Goal: Use online tool/utility: Utilize a website feature to perform a specific function

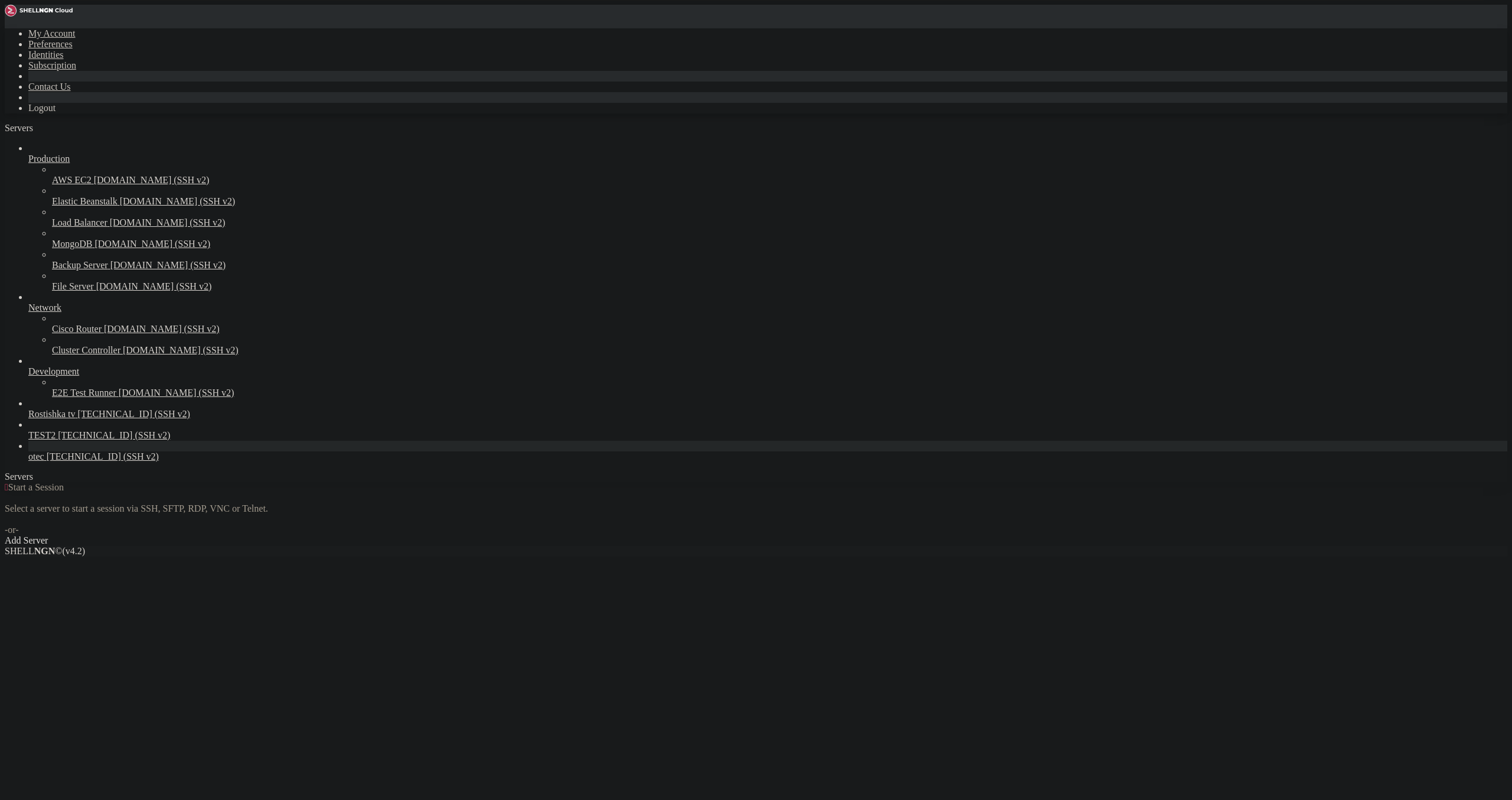
drag, startPoint x: 151, startPoint y: 65, endPoint x: 155, endPoint y: 55, distance: 10.8
click at [152, 482] on div " Start a Session Select a server to start a session via SSH, SFTP, RDP, VNC or…" at bounding box center [756, 514] width 1503 height 64
click at [846, 535] on link "Add Server" at bounding box center [756, 540] width 1503 height 11
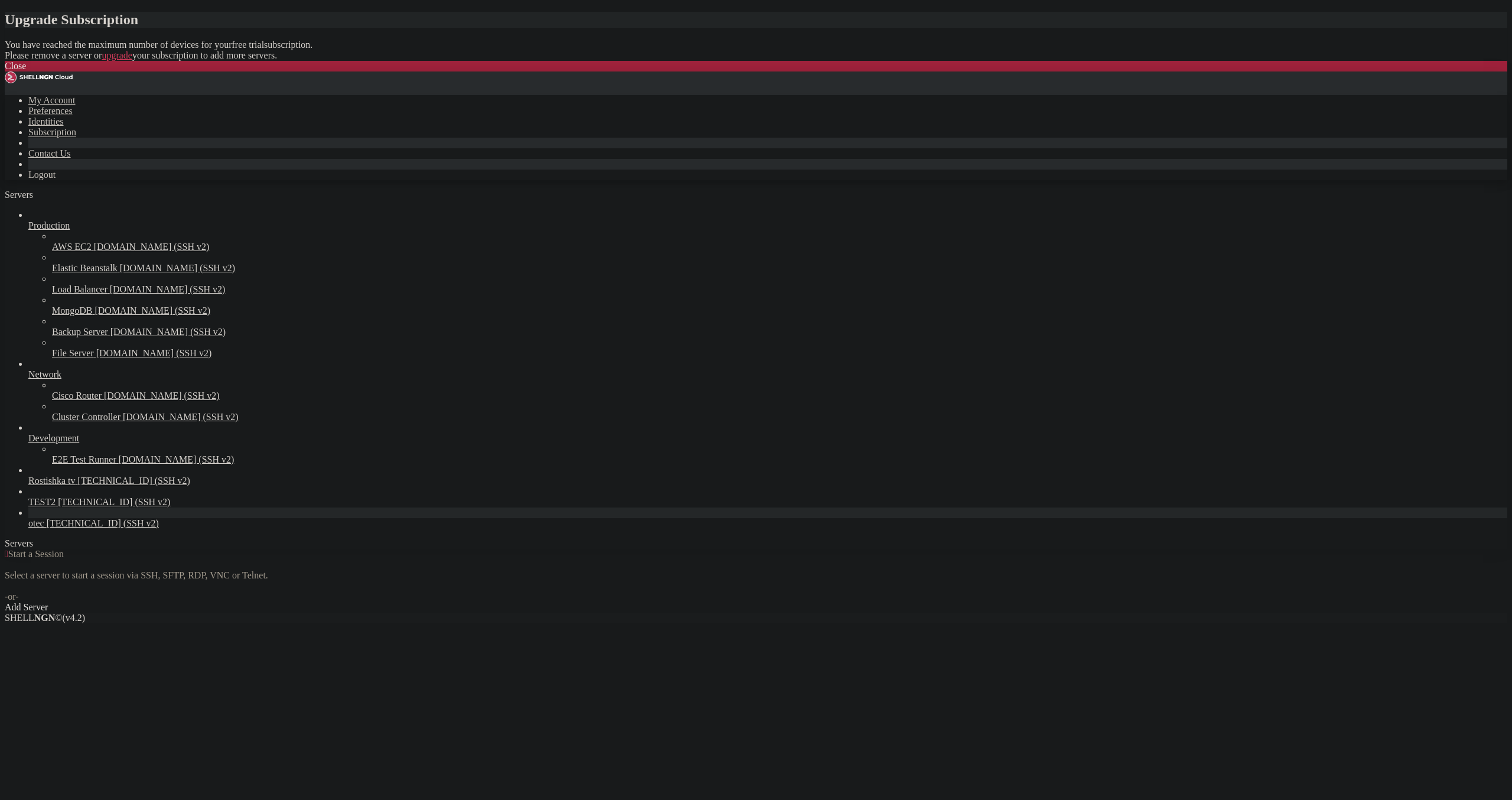
click at [897, 72] on div "Close" at bounding box center [756, 65] width 1503 height 11
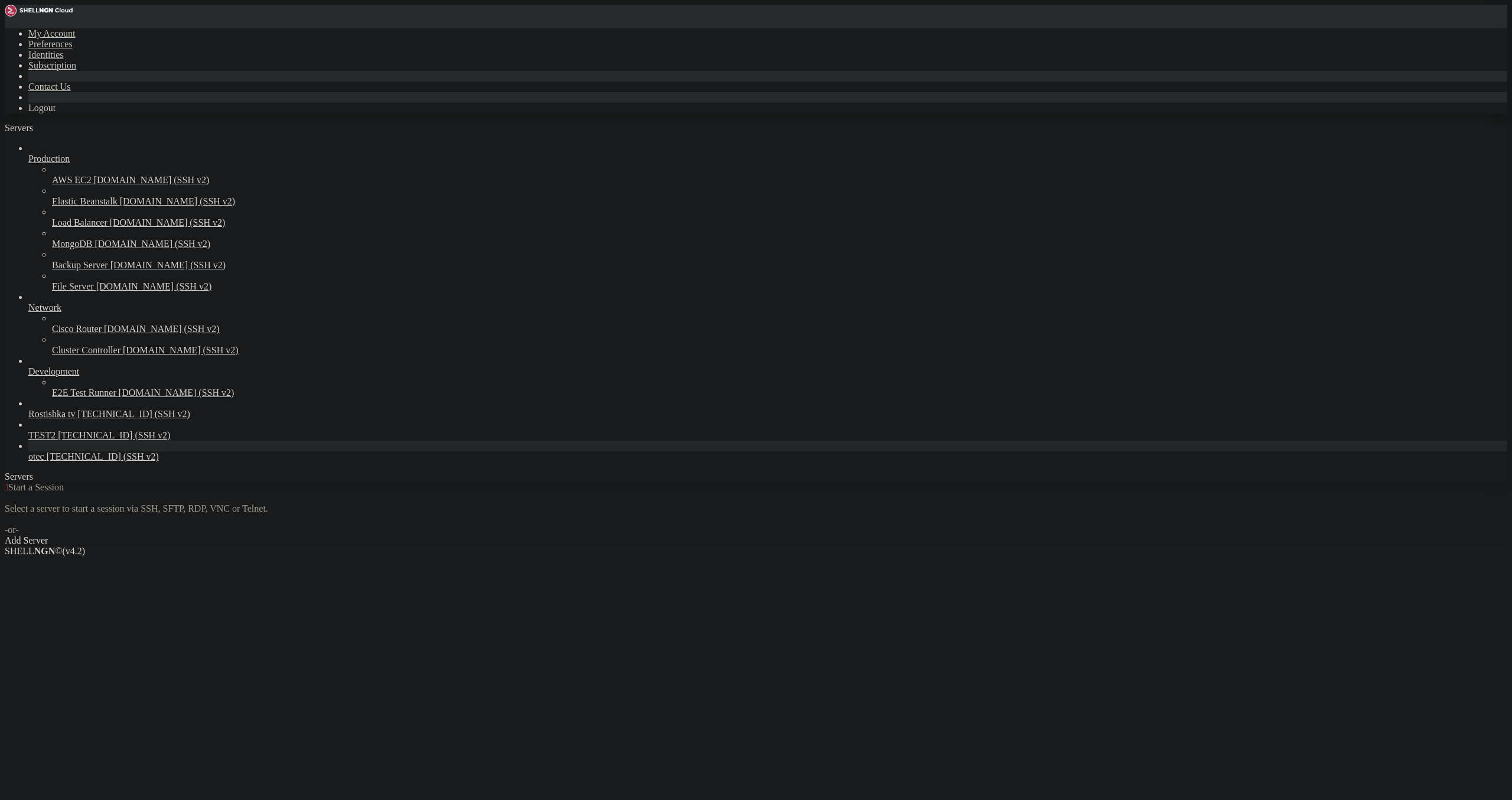
click at [36, 11] on img at bounding box center [38, 11] width 68 height 12
click at [144, 14] on div "My Account Preferences Identities Subscription Contact Us Logout" at bounding box center [756, 59] width 1503 height 108
click at [5, 29] on link at bounding box center [5, 29] width 0 height 0
click at [56, 113] on link "Logout" at bounding box center [42, 107] width 27 height 10
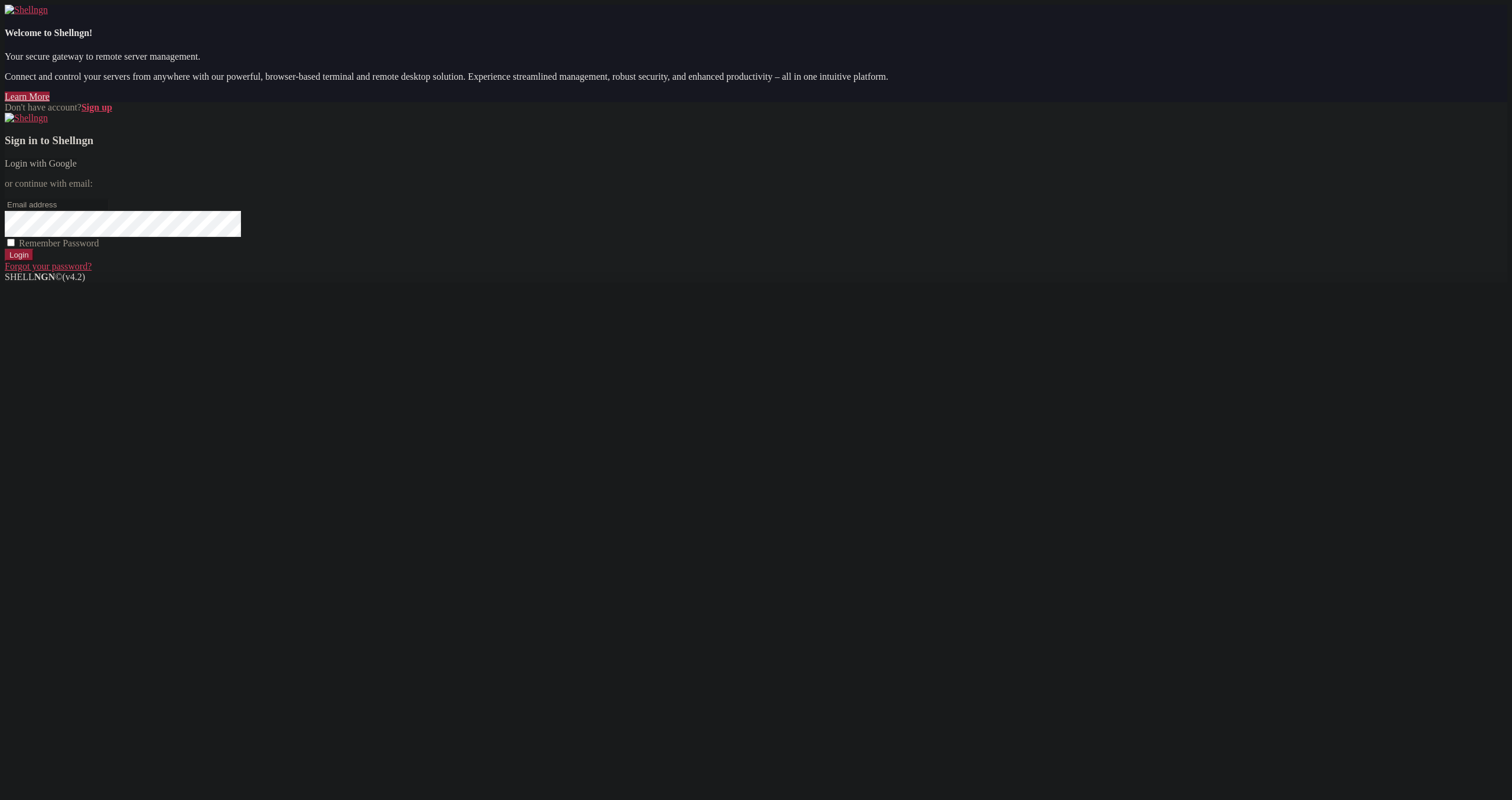
click at [77, 169] on link "Login with Google" at bounding box center [40, 163] width 72 height 10
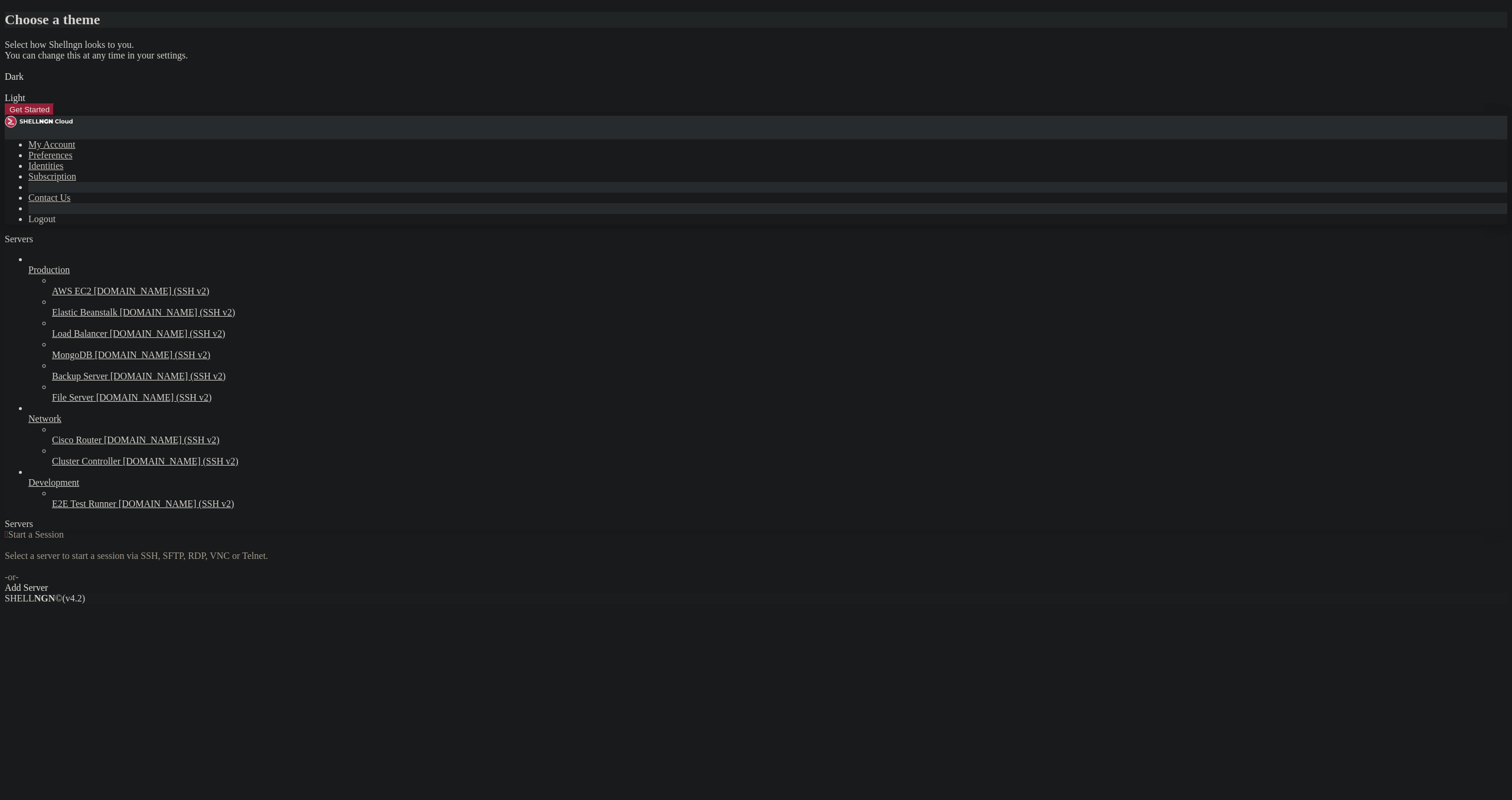
click at [5, 69] on img at bounding box center [5, 69] width 0 height 0
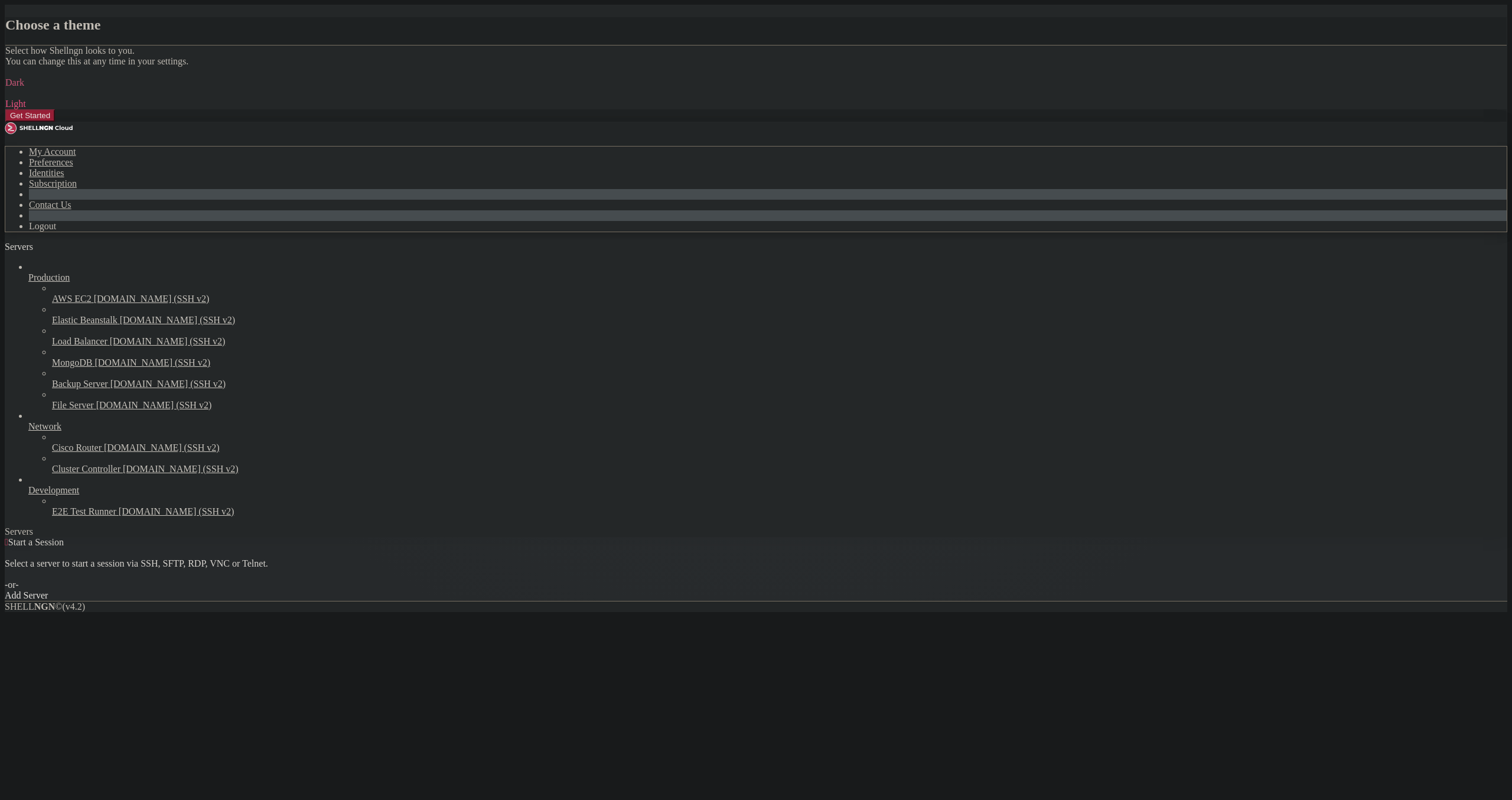
click at [6, 96] on img at bounding box center [6, 96] width 0 height 0
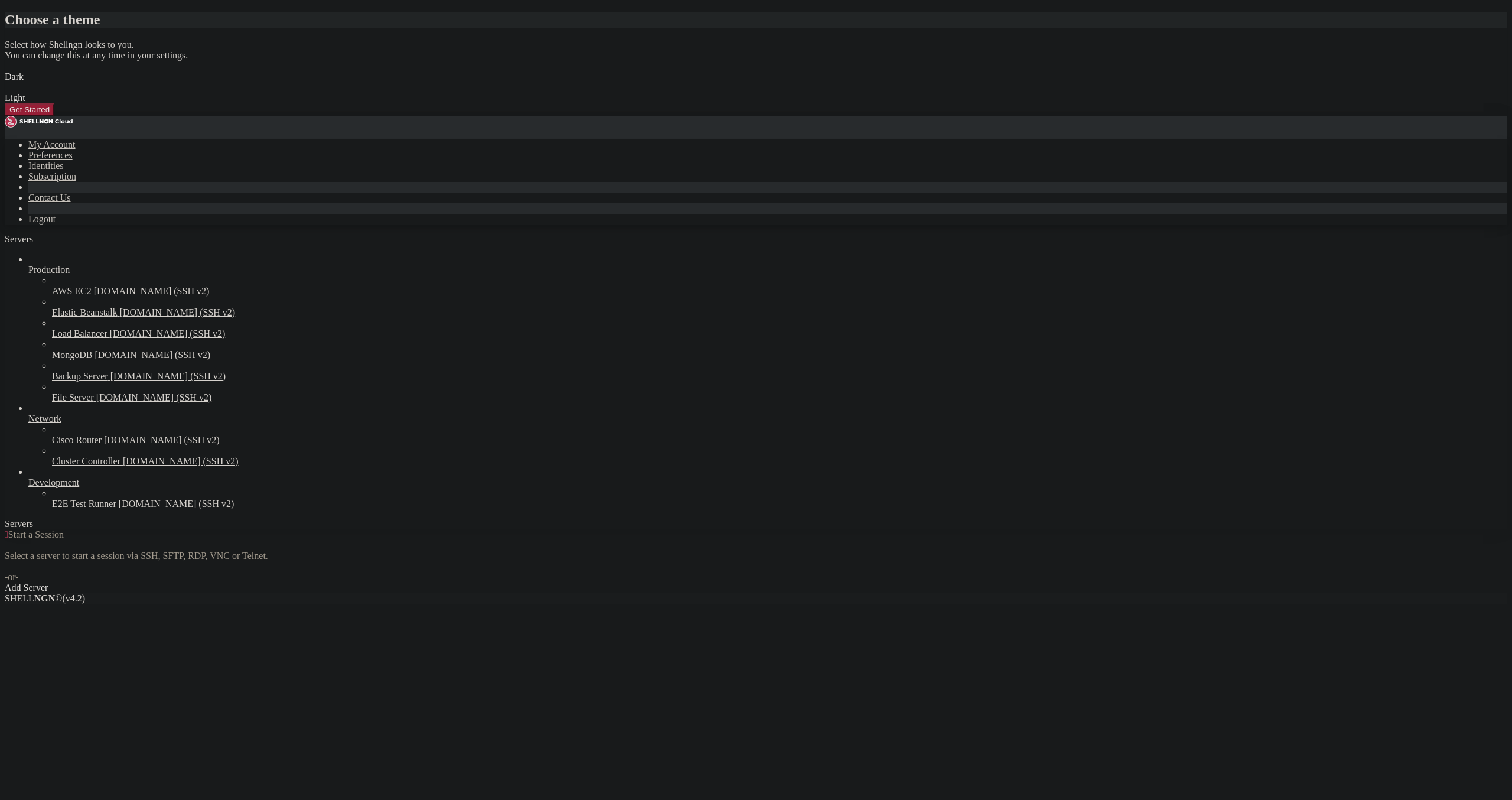
click at [898, 116] on div "Get Started" at bounding box center [756, 109] width 1503 height 12
click at [55, 116] on button "Get Started" at bounding box center [30, 109] width 50 height 12
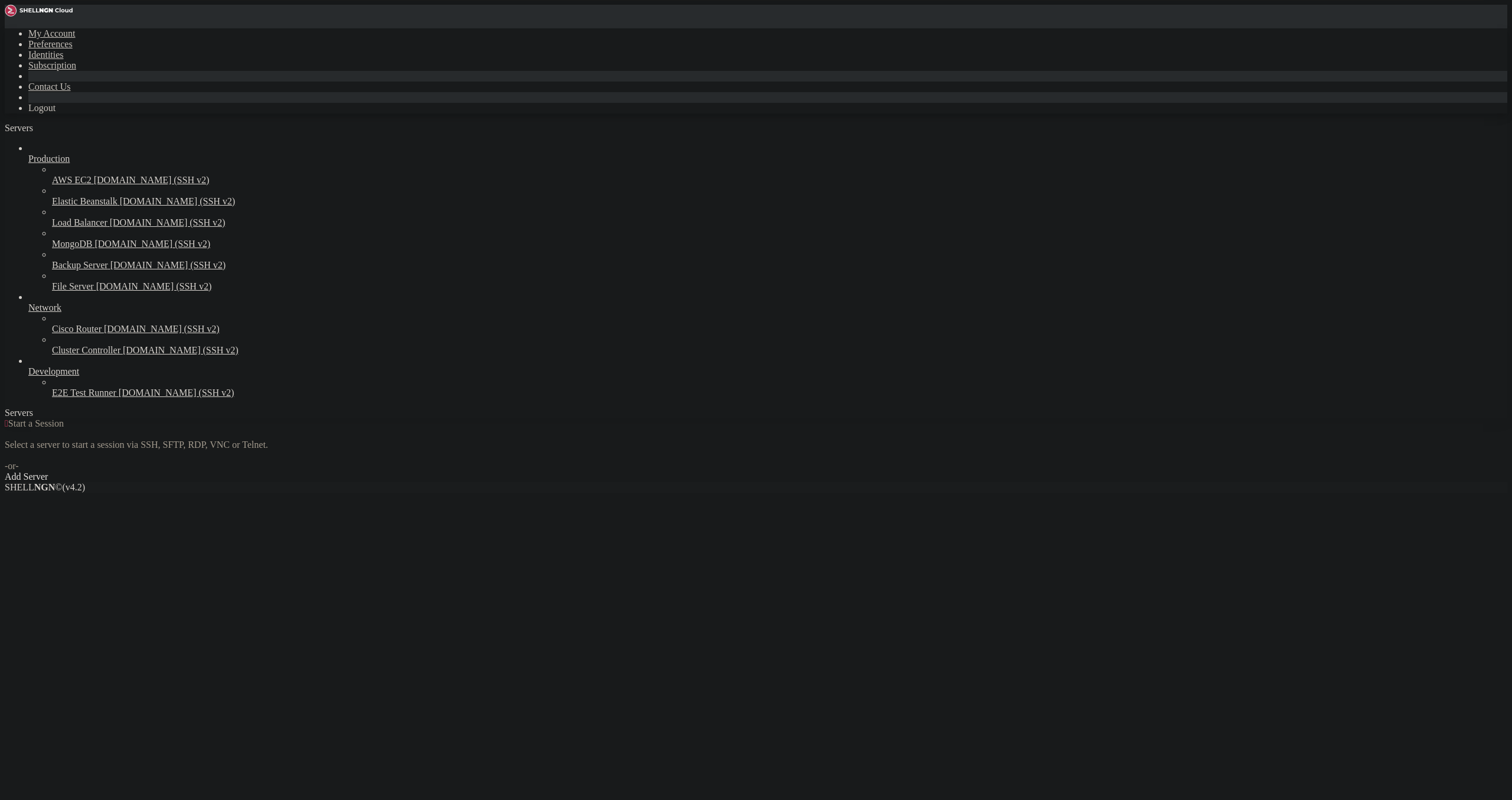
click at [846, 418] on div " Start a Session Select a server to start a session via SSH, SFTP, RDP, VNC or…" at bounding box center [756, 450] width 1503 height 64
click at [845, 472] on link "Add Server" at bounding box center [756, 477] width 1503 height 11
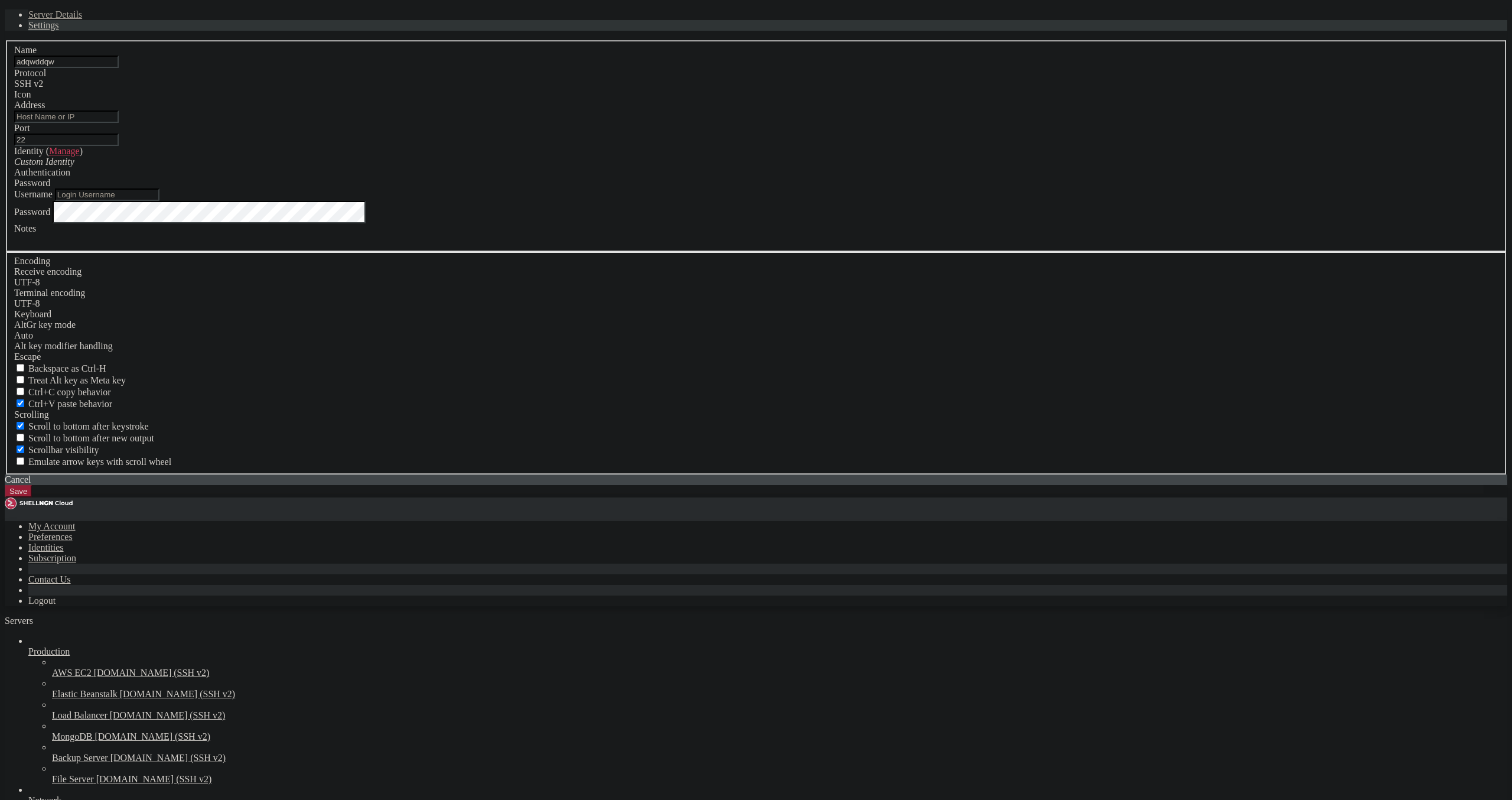
type input "adqwddqw"
click at [119, 123] on input "Address" at bounding box center [66, 116] width 105 height 12
paste input "[TECHNICAL_ID]"
type input "[TECHNICAL_ID]"
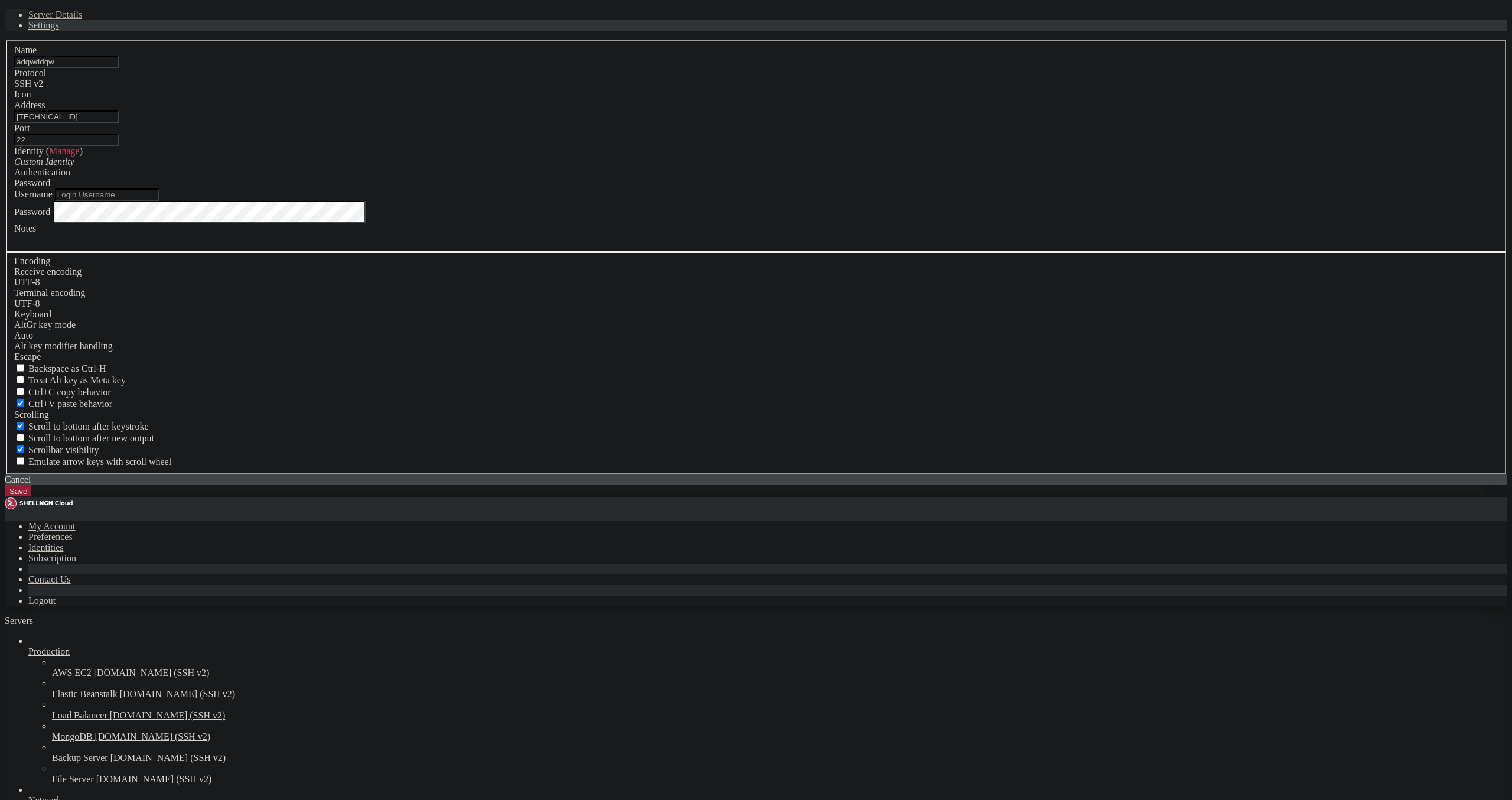
drag, startPoint x: 627, startPoint y: 435, endPoint x: 694, endPoint y: 423, distance: 68.1
click at [688, 201] on div "Username" at bounding box center [756, 195] width 1484 height 12
click at [159, 201] on input "Username" at bounding box center [106, 195] width 105 height 12
paste input "root"
type input "root"
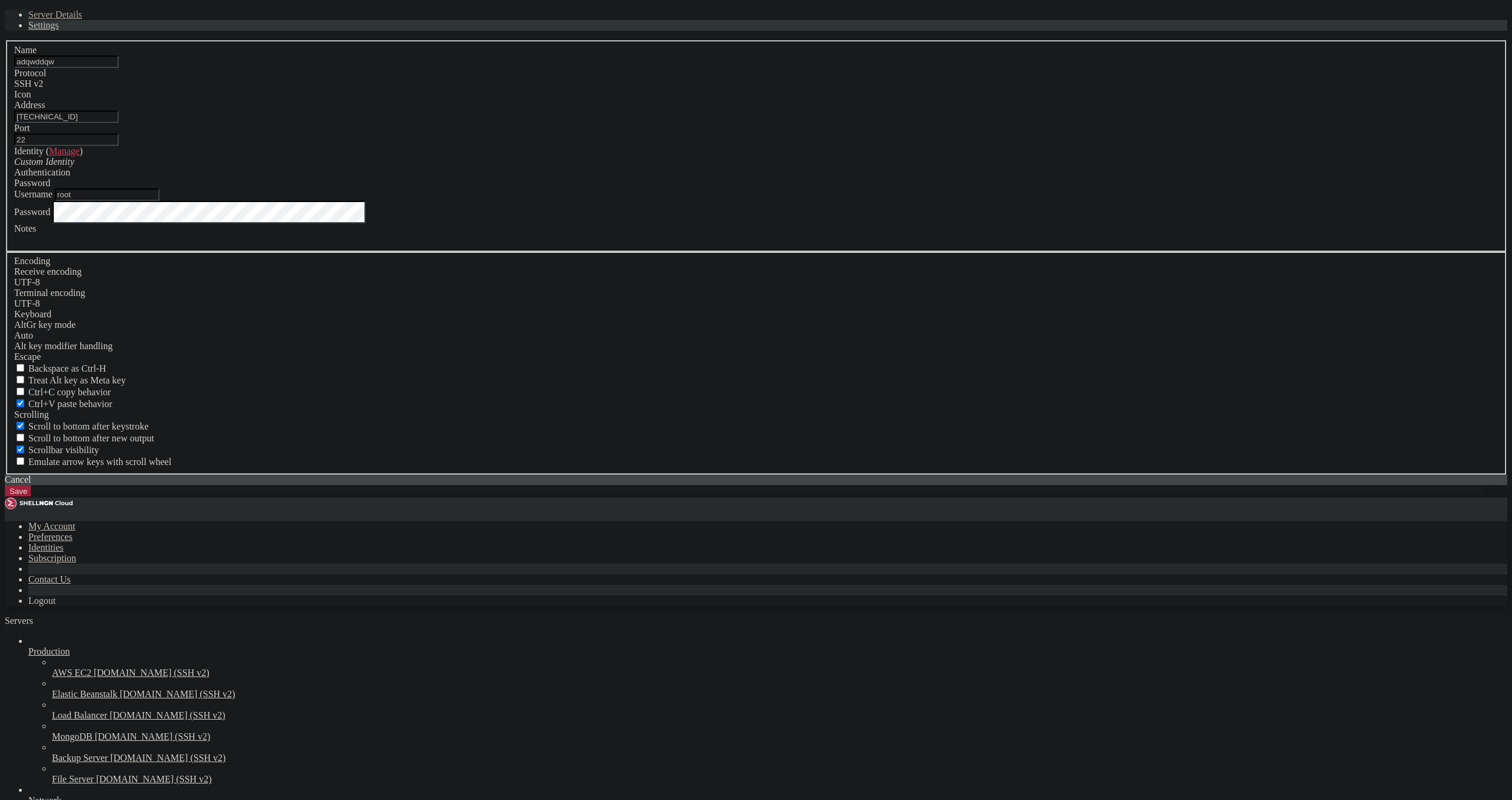
click at [32, 498] on button "Save" at bounding box center [18, 491] width 27 height 12
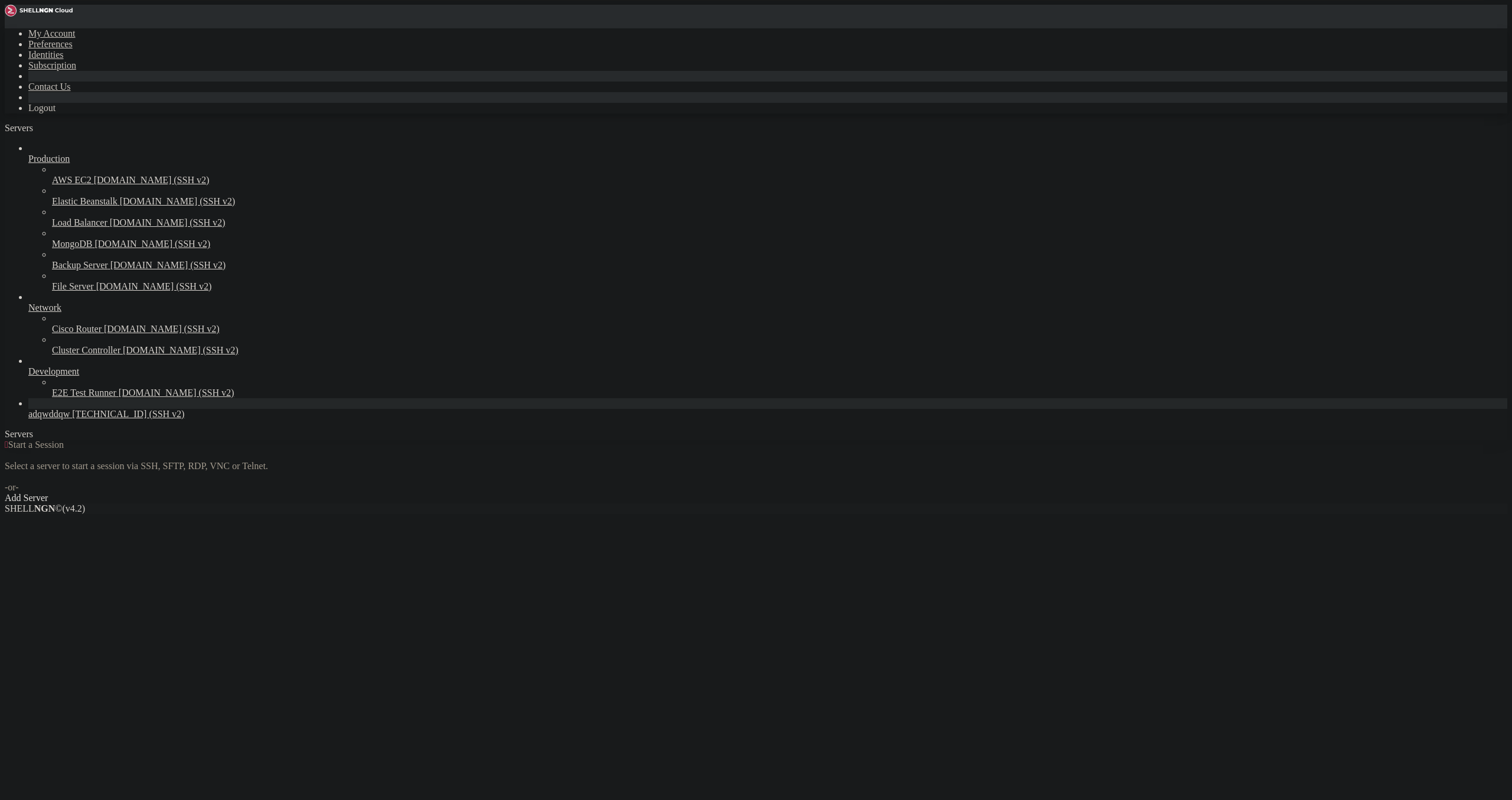
click at [110, 419] on span "[TECHNICAL_ID] (SSH v2)" at bounding box center [128, 413] width 112 height 10
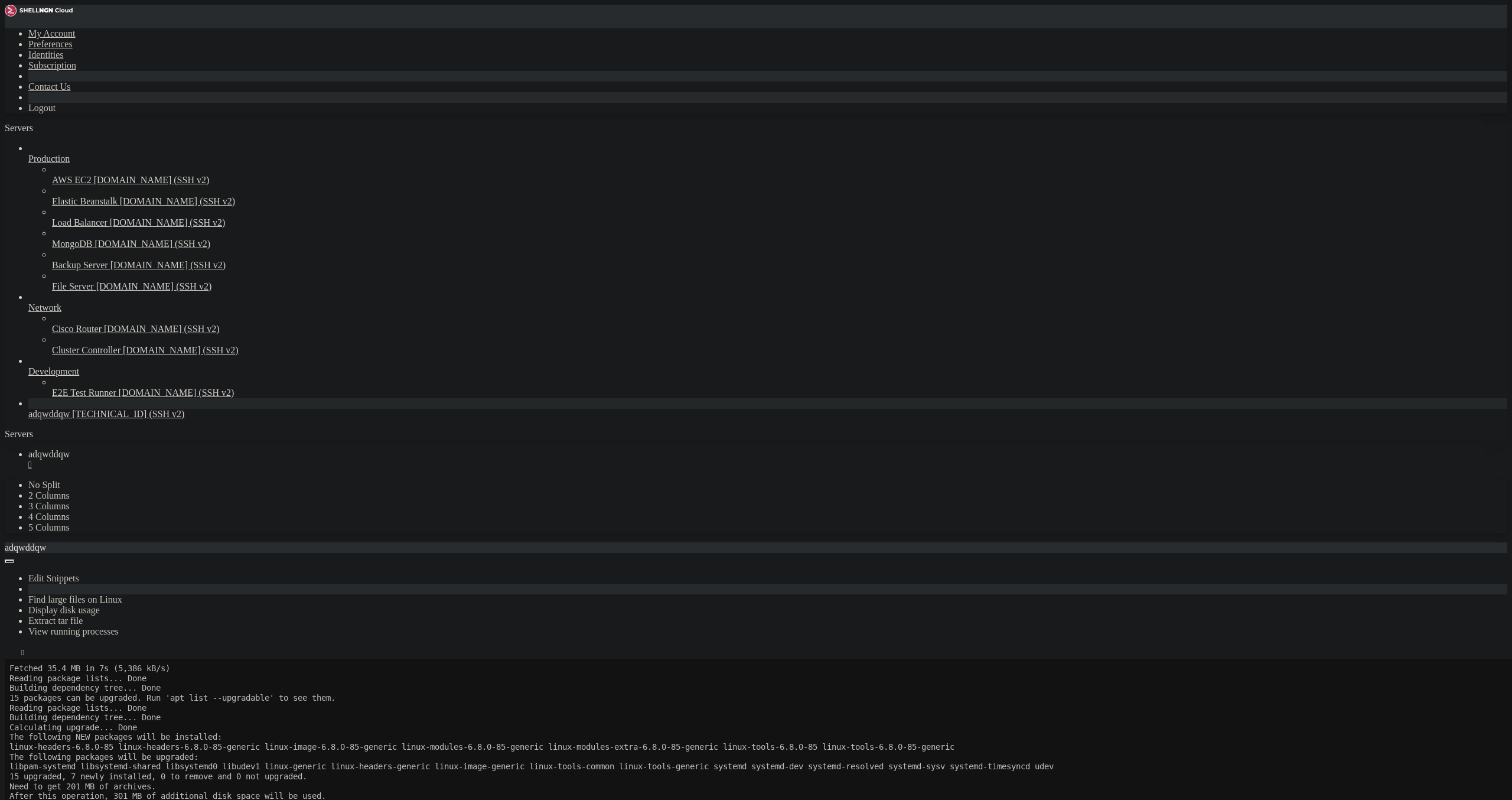
scroll to position [590, 0]
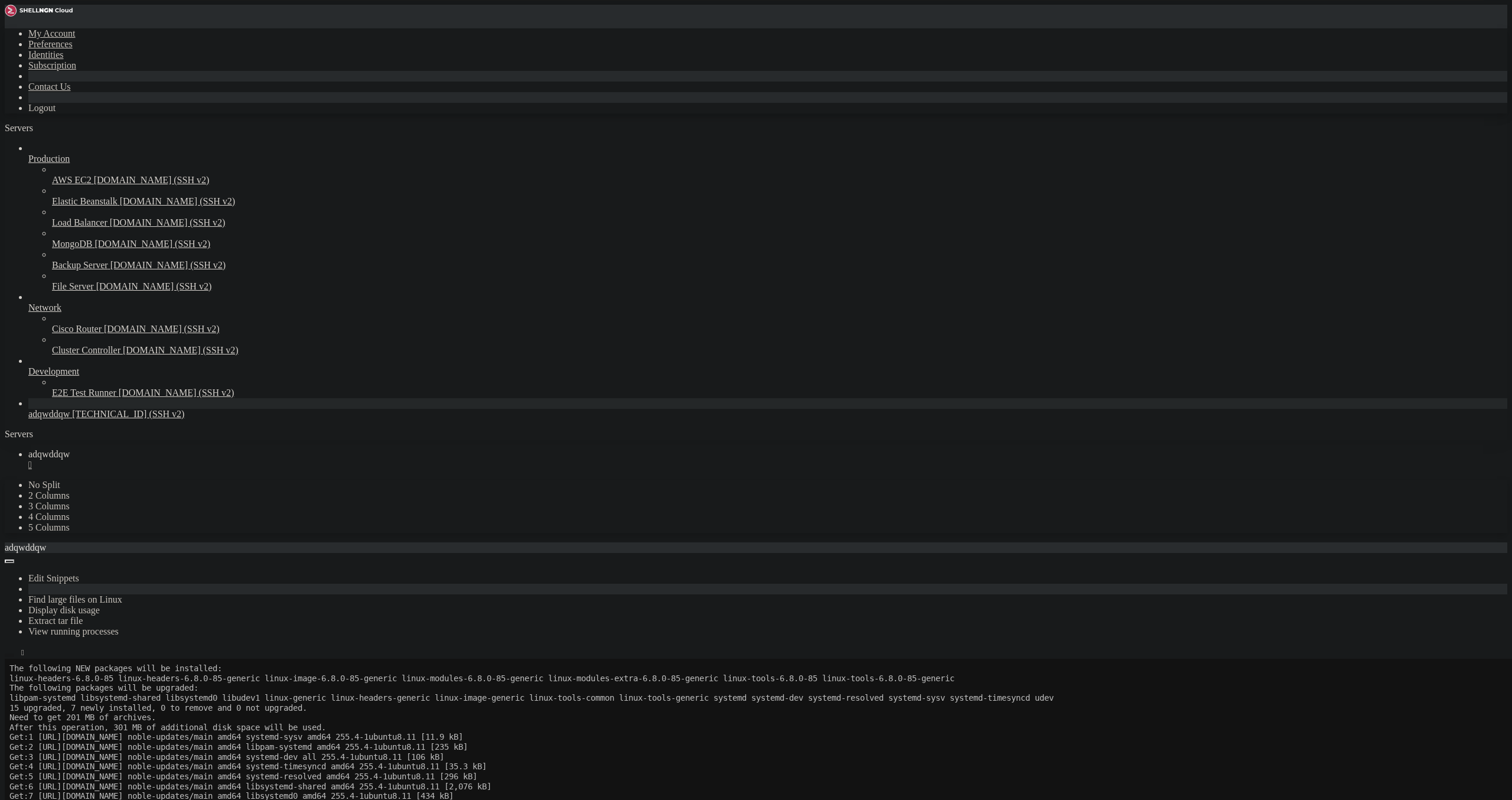
click at [10, 655] on icon "button" at bounding box center [10, 655] width 0 height 0
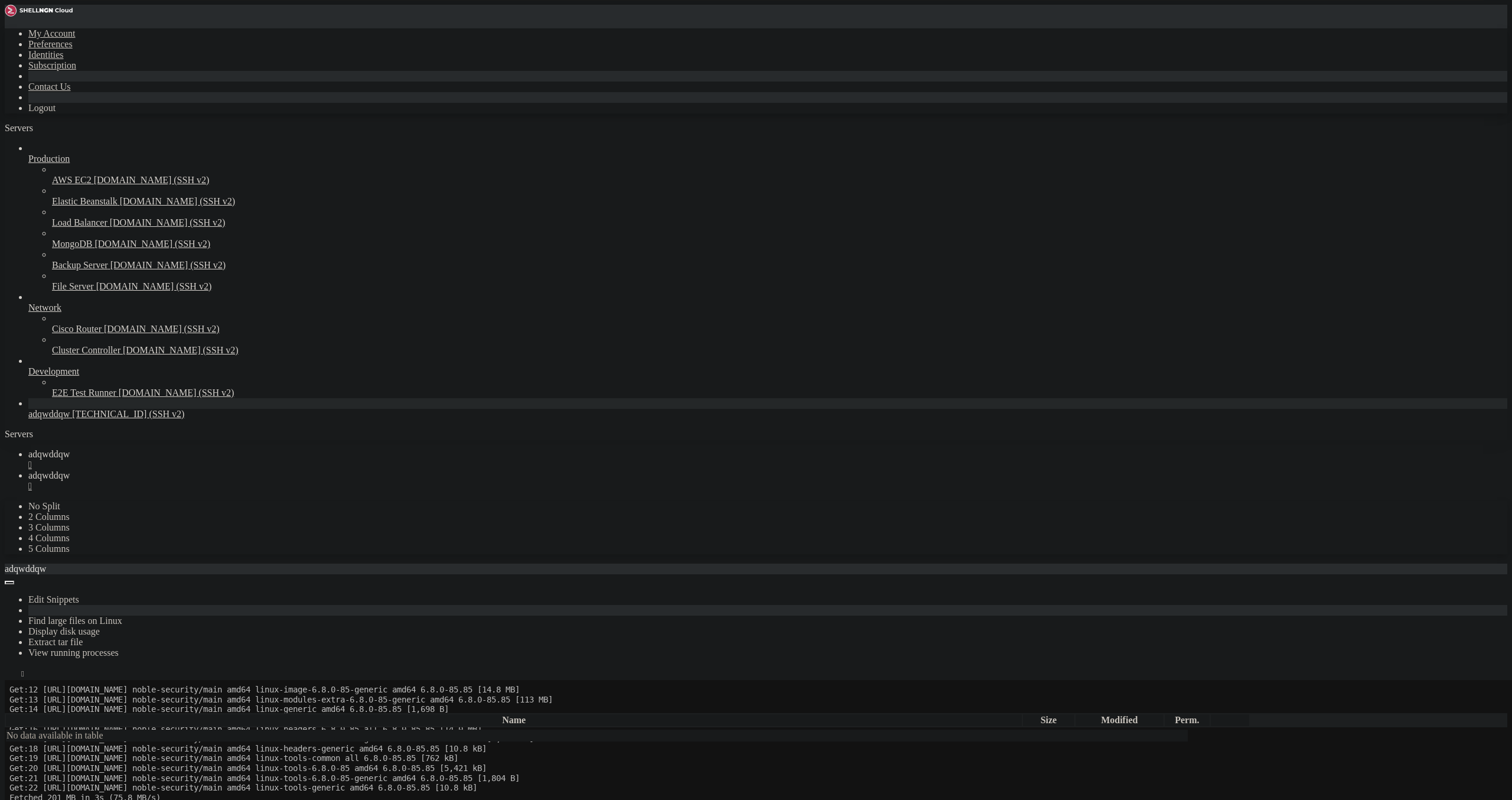
scroll to position [766, 0]
type input "/root"
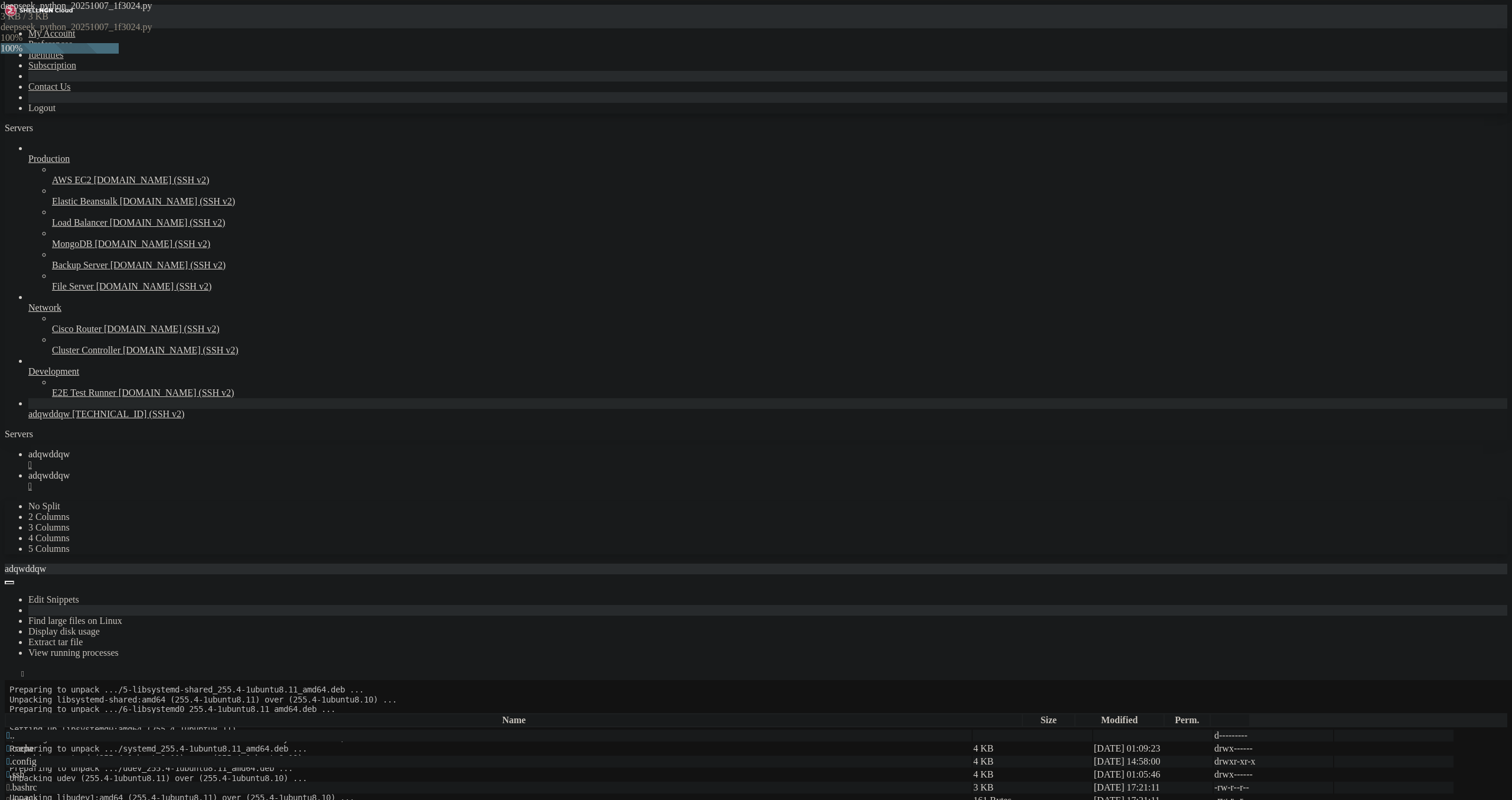
scroll to position [993, 0]
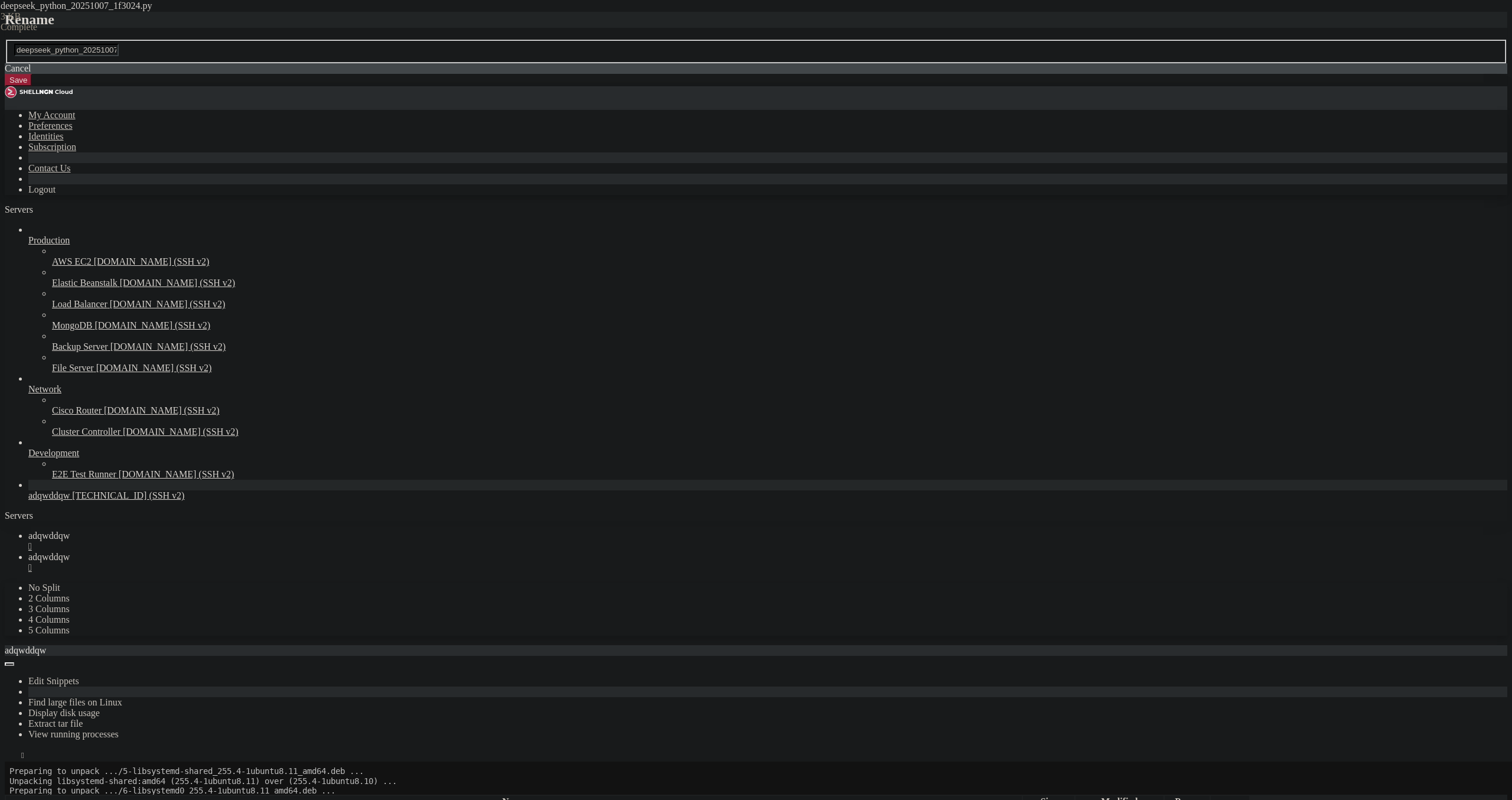
drag, startPoint x: 772, startPoint y: 392, endPoint x: 798, endPoint y: 395, distance: 26.2
click at [119, 57] on input "deepseek_python_20251007_1f3024.py" at bounding box center [66, 50] width 105 height 12
drag, startPoint x: 797, startPoint y: 397, endPoint x: 498, endPoint y: 393, distance: 299.0
click at [119, 57] on input "deepseek_python_20251007_1f3024.py" at bounding box center [66, 50] width 105 height 12
type input "test.py"
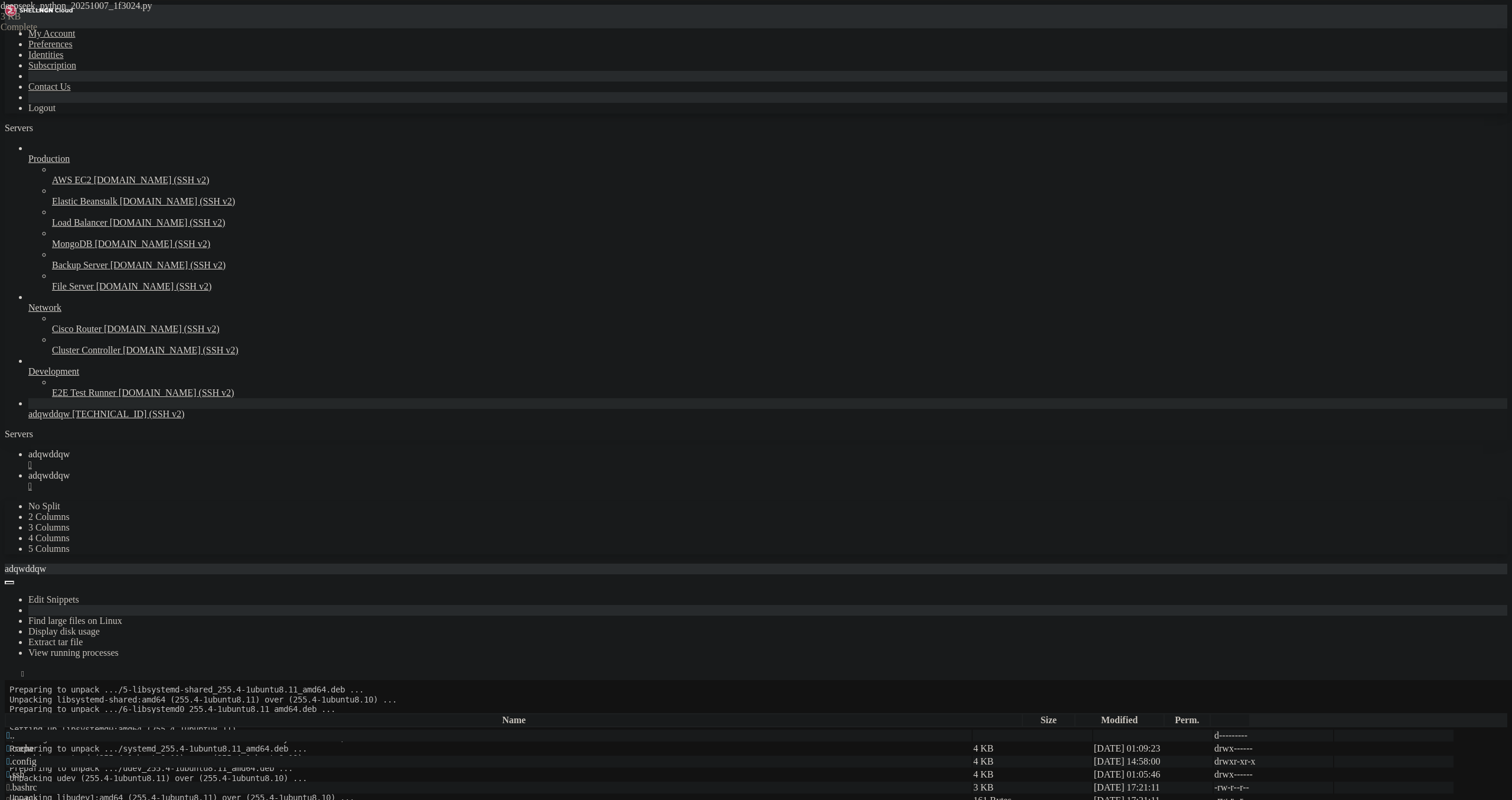
click at [195, 449] on link "adqwddqw " at bounding box center [768, 459] width 1479 height 21
drag, startPoint x: 115, startPoint y: 1304, endPoint x: 123, endPoint y: 1298, distance: 10.0
drag, startPoint x: 75, startPoint y: 1299, endPoint x: 130, endPoint y: 1300, distance: 55.0
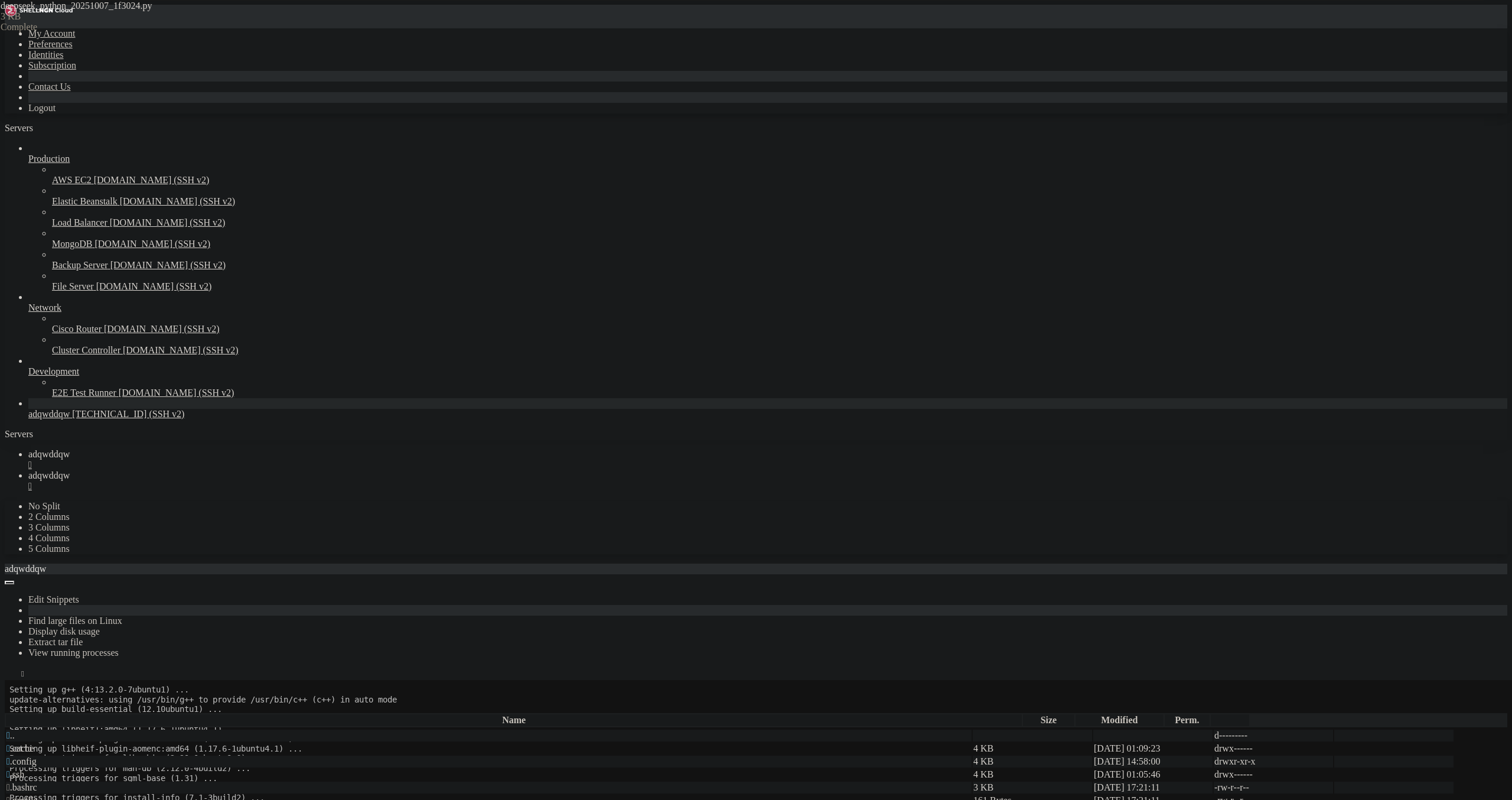
drag, startPoint x: 24, startPoint y: 1391, endPoint x: 13, endPoint y: 1388, distance: 11.4
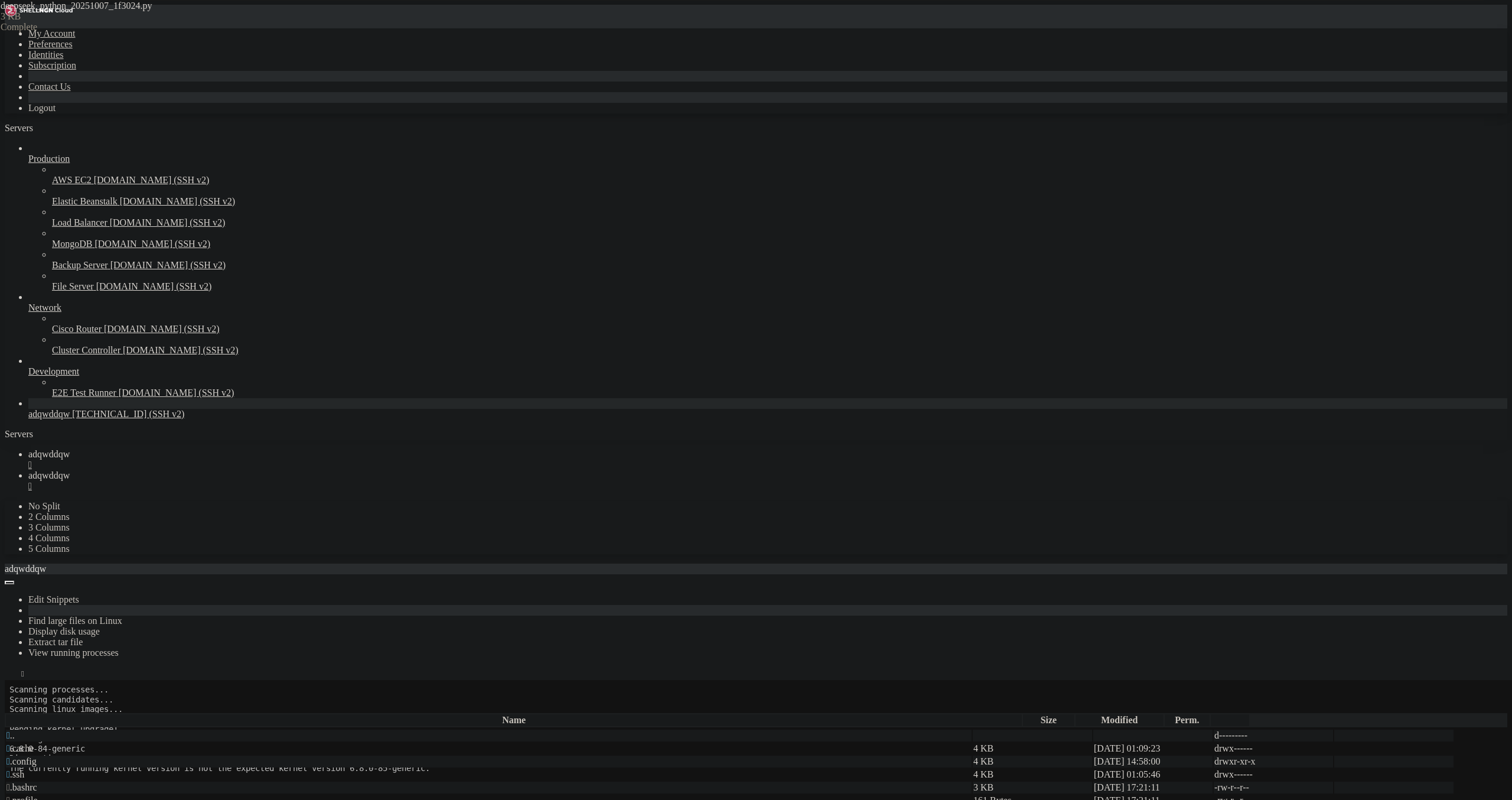
drag, startPoint x: 167, startPoint y: 1385, endPoint x: 12, endPoint y: 968, distance: 444.9
click at [70, 470] on span "adqwddqw" at bounding box center [49, 475] width 41 height 10
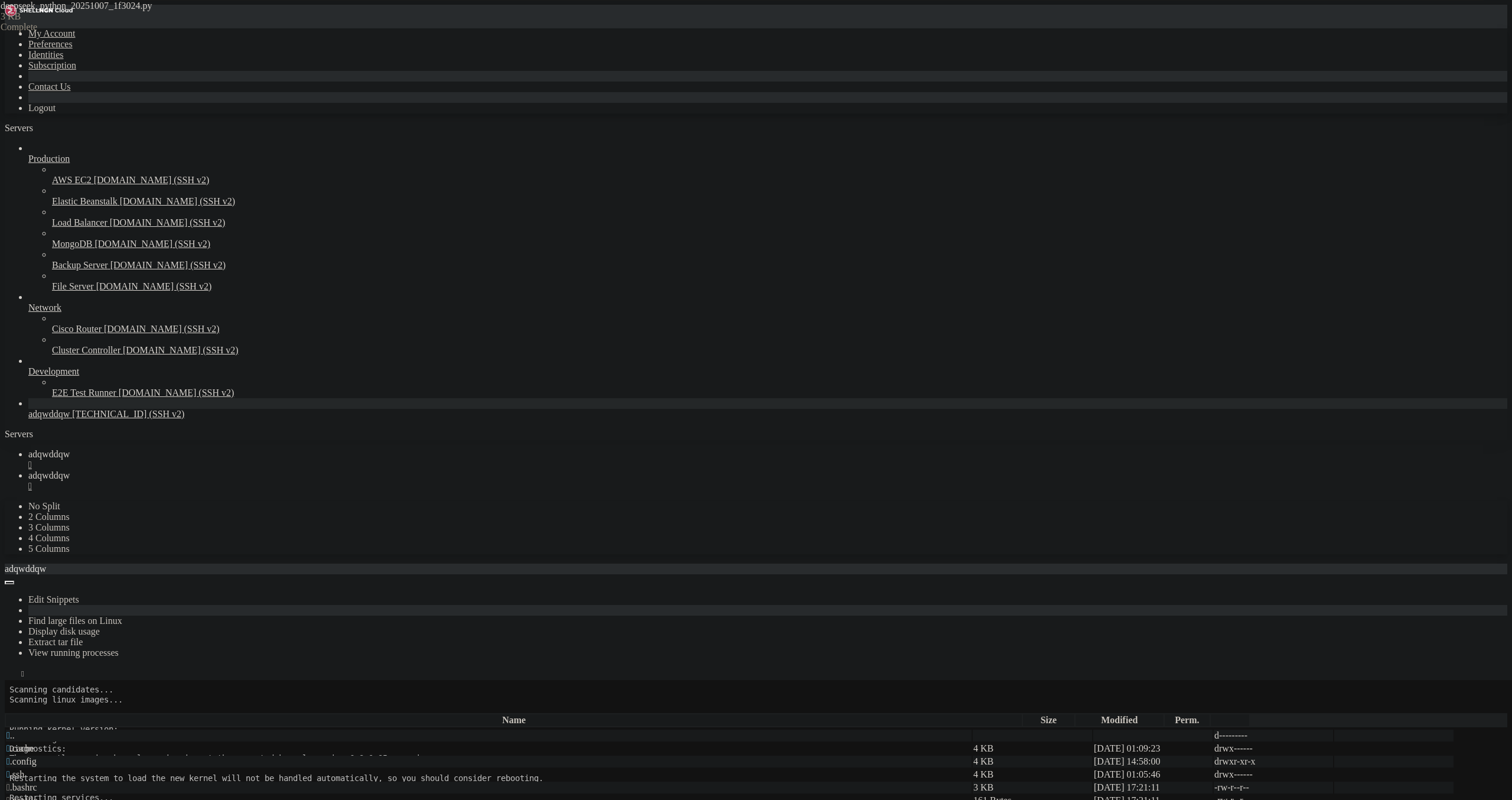
drag, startPoint x: 497, startPoint y: 305, endPoint x: 495, endPoint y: 278, distance: 27.1
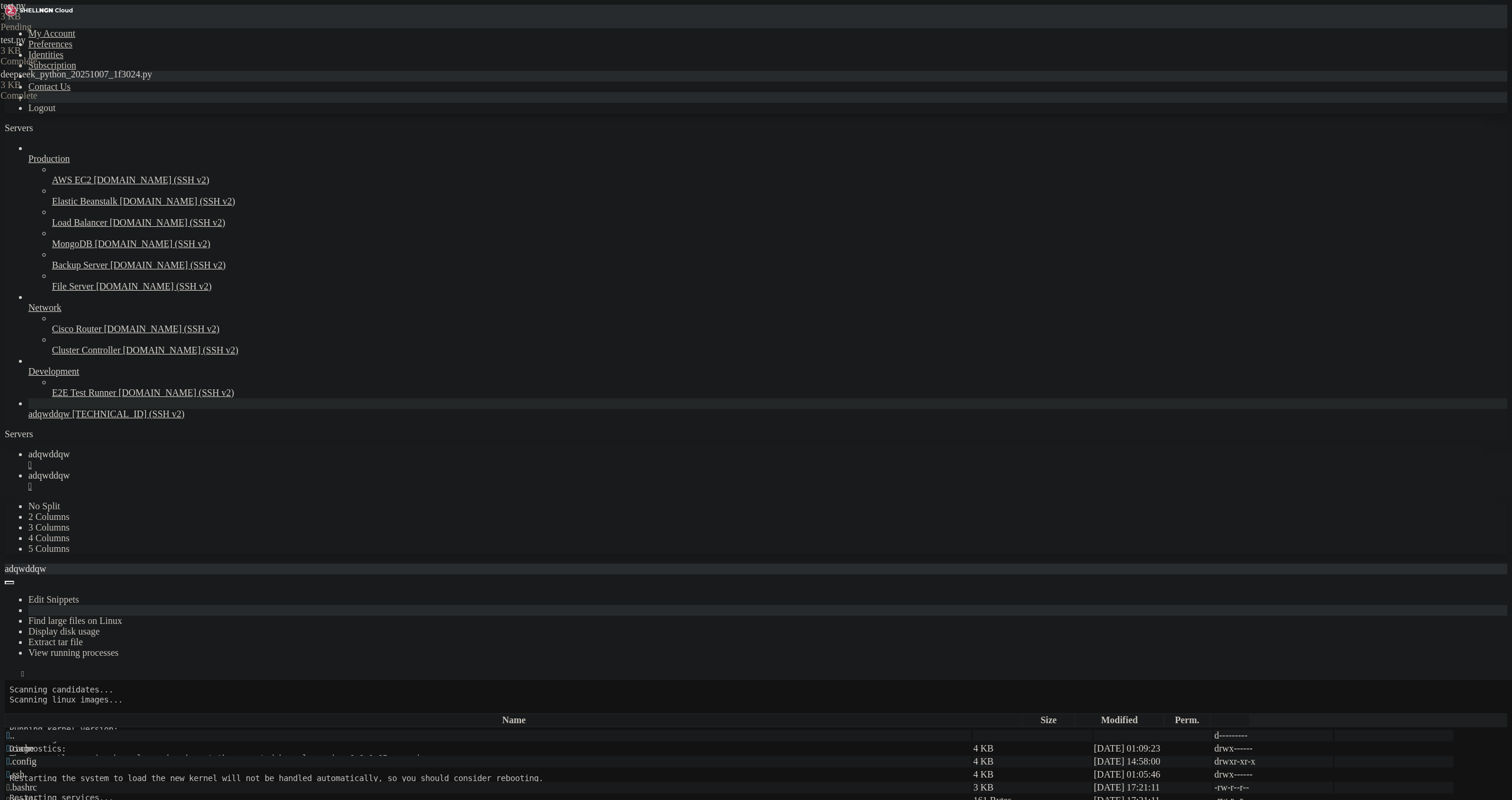
type textarea "print("❌ Не удалось захватить ссылку")"
drag, startPoint x: 195, startPoint y: 19, endPoint x: 202, endPoint y: 51, distance: 32.8
click at [195, 449] on link "adqwddqw " at bounding box center [768, 459] width 1479 height 21
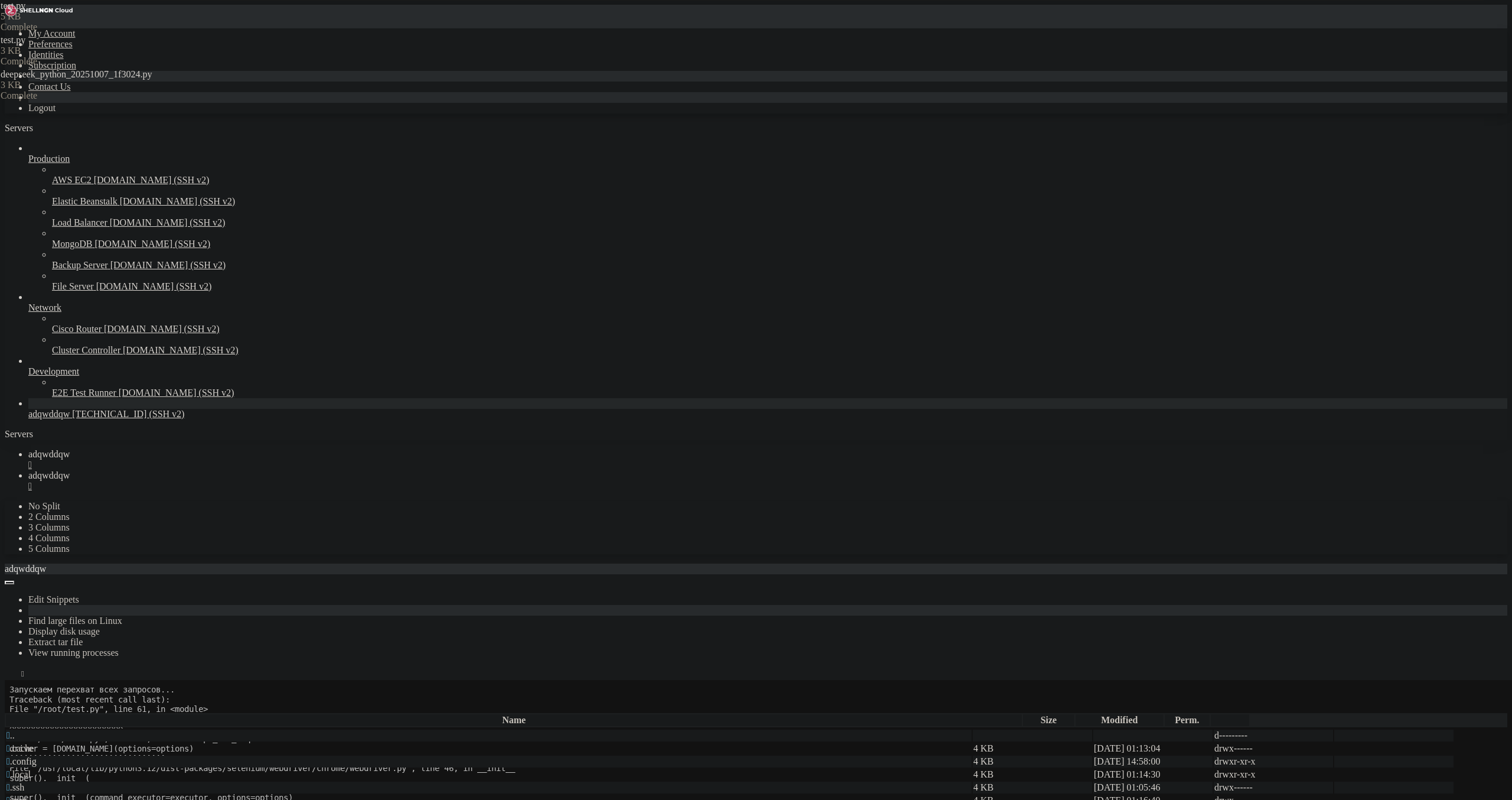
scroll to position [18864, 0]
drag, startPoint x: 145, startPoint y: 1389, endPoint x: 12, endPoint y: 1383, distance: 133.1
click at [70, 470] on span "adqwddqw" at bounding box center [49, 475] width 41 height 10
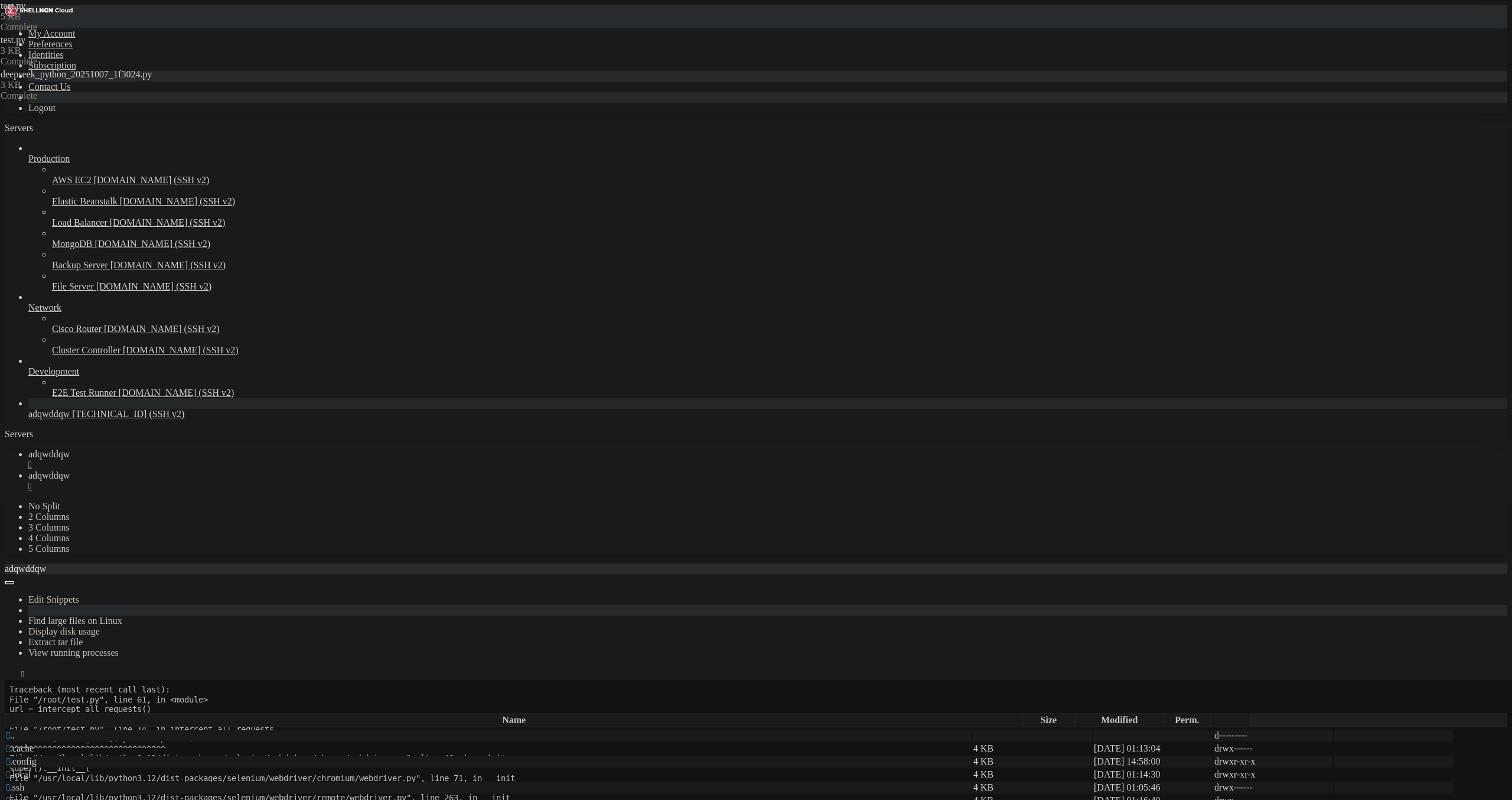
click at [70, 449] on span "adqwddqw" at bounding box center [49, 454] width 41 height 10
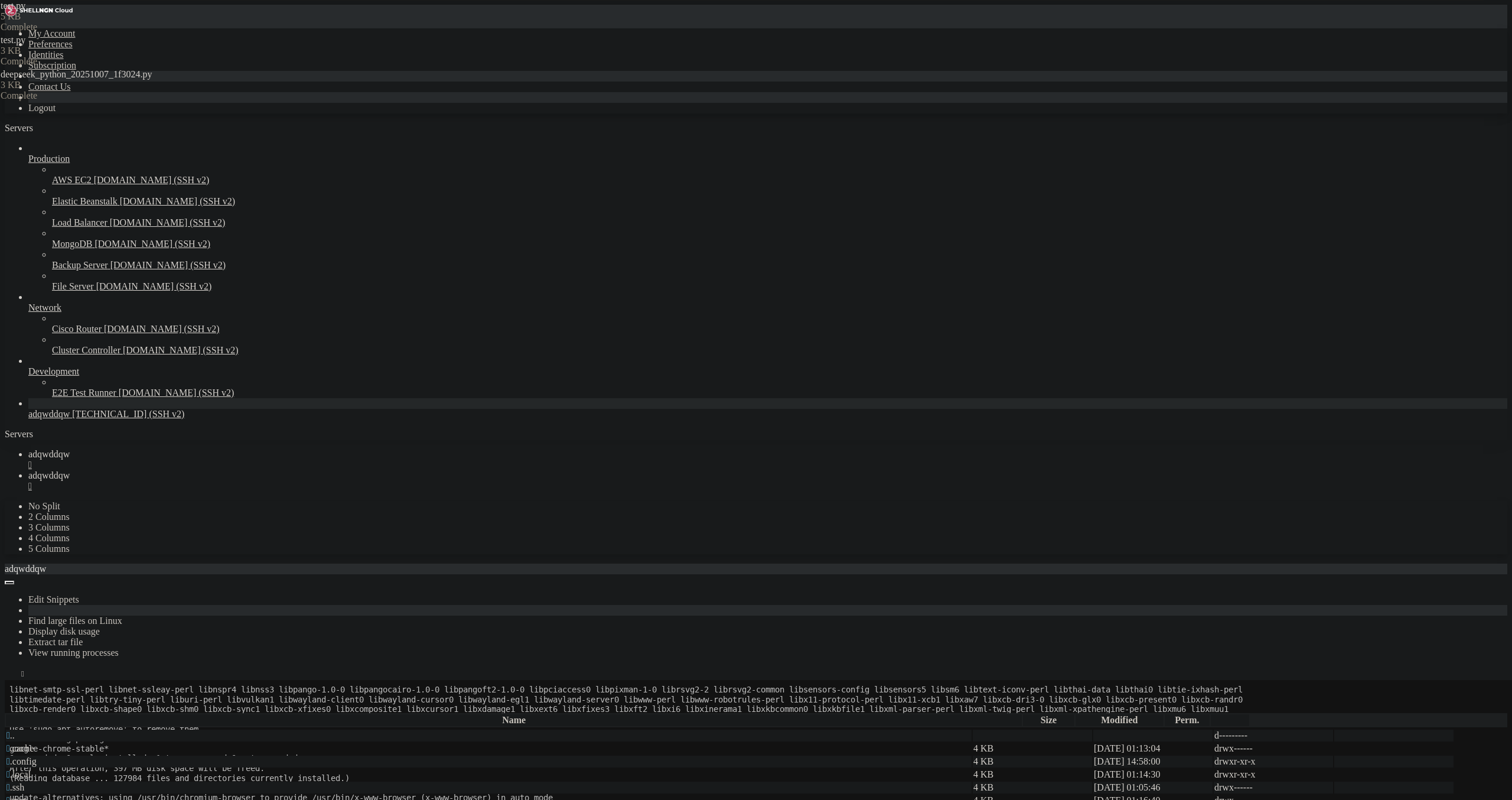
scroll to position [19800, 0]
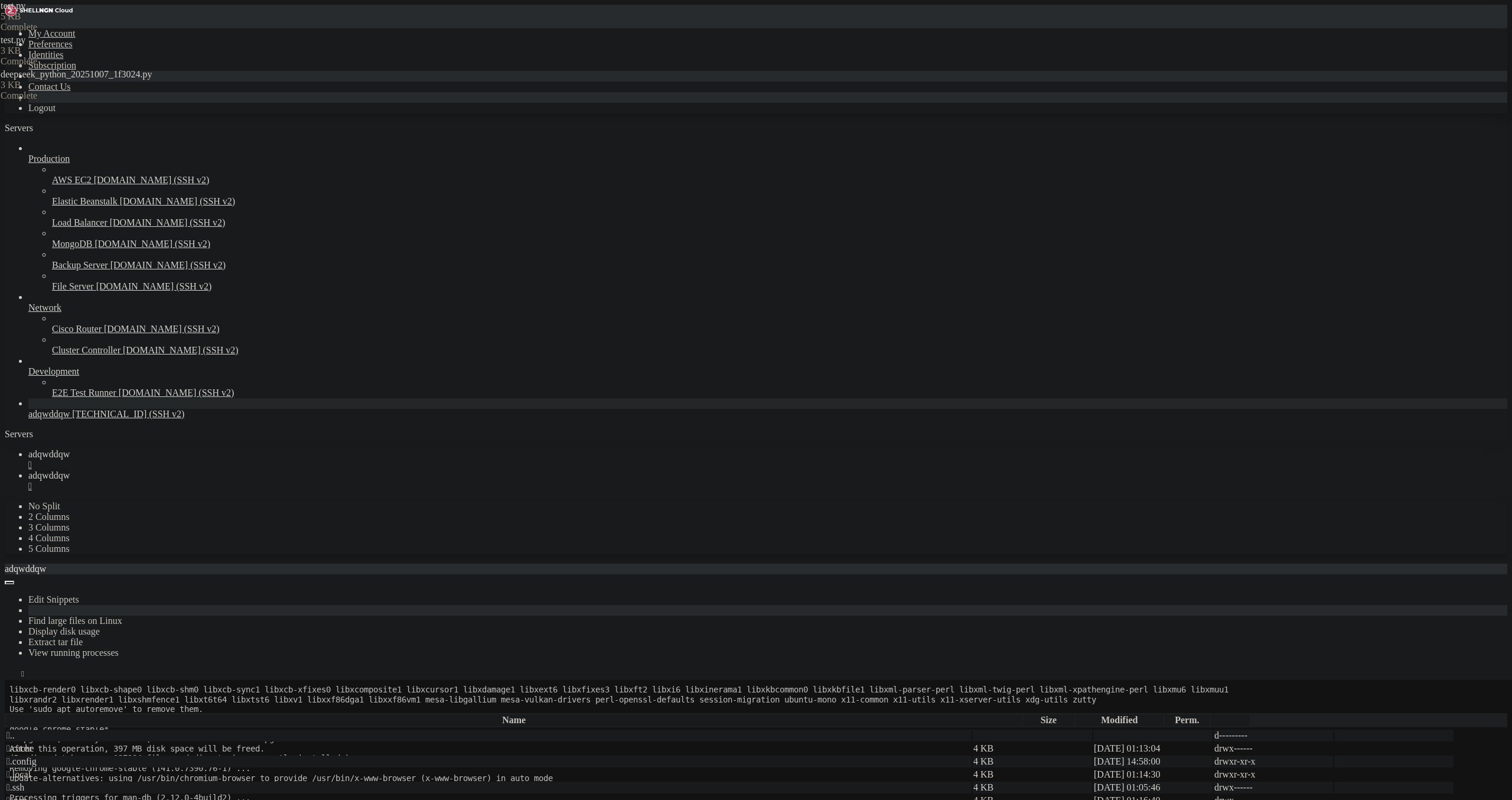
click at [70, 470] on span "adqwddqw" at bounding box center [49, 475] width 41 height 10
click at [70, 449] on span "adqwddqw" at bounding box center [49, 454] width 41 height 10
click at [70, 470] on span "adqwddqw" at bounding box center [49, 475] width 41 height 10
click at [70, 449] on span "adqwddqw" at bounding box center [49, 454] width 41 height 10
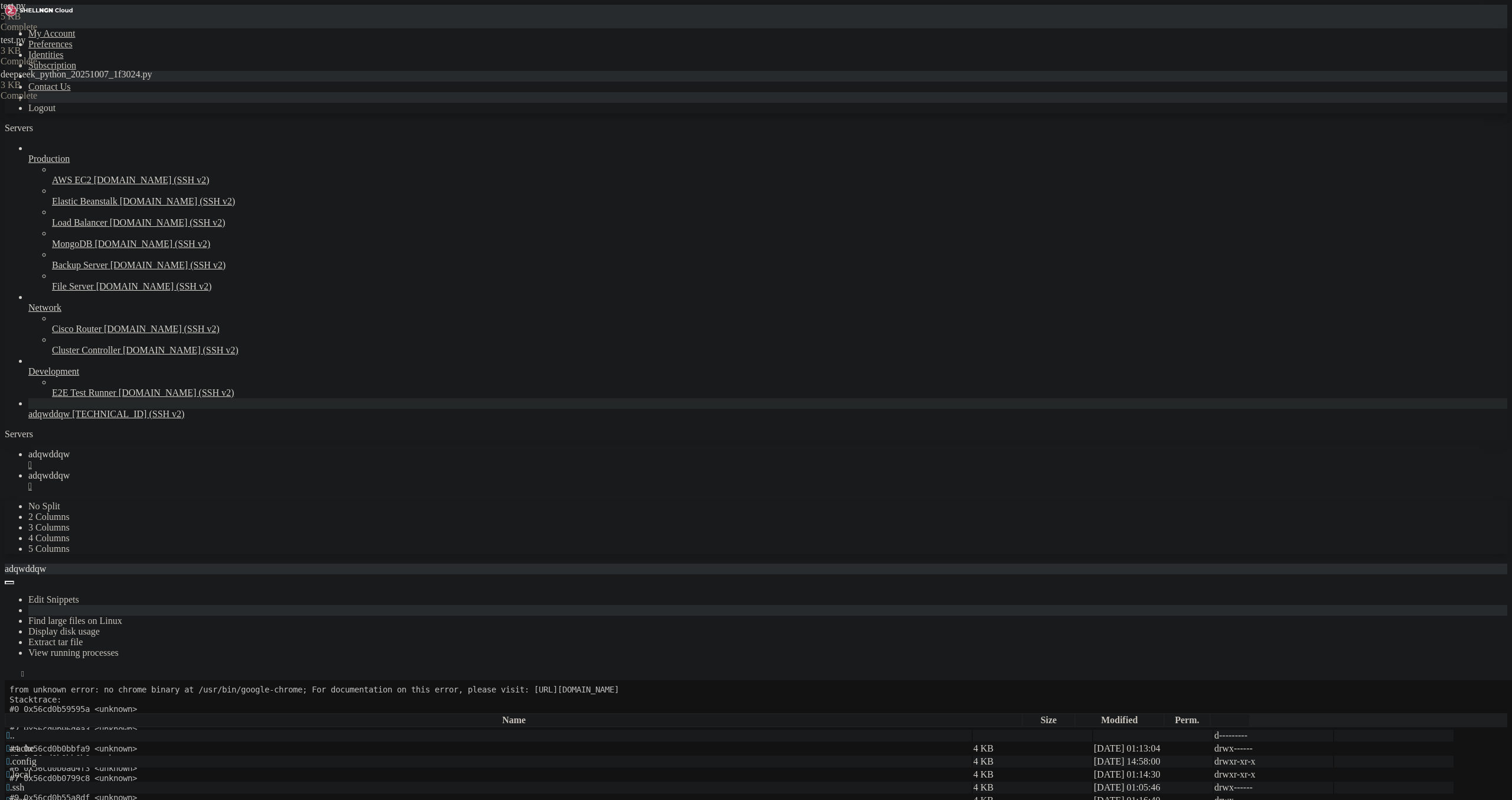
scroll to position [18843, 0]
drag, startPoint x: 167, startPoint y: 1377, endPoint x: 12, endPoint y: 1138, distance: 284.9
click at [70, 470] on span "adqwddqw" at bounding box center [49, 475] width 41 height 10
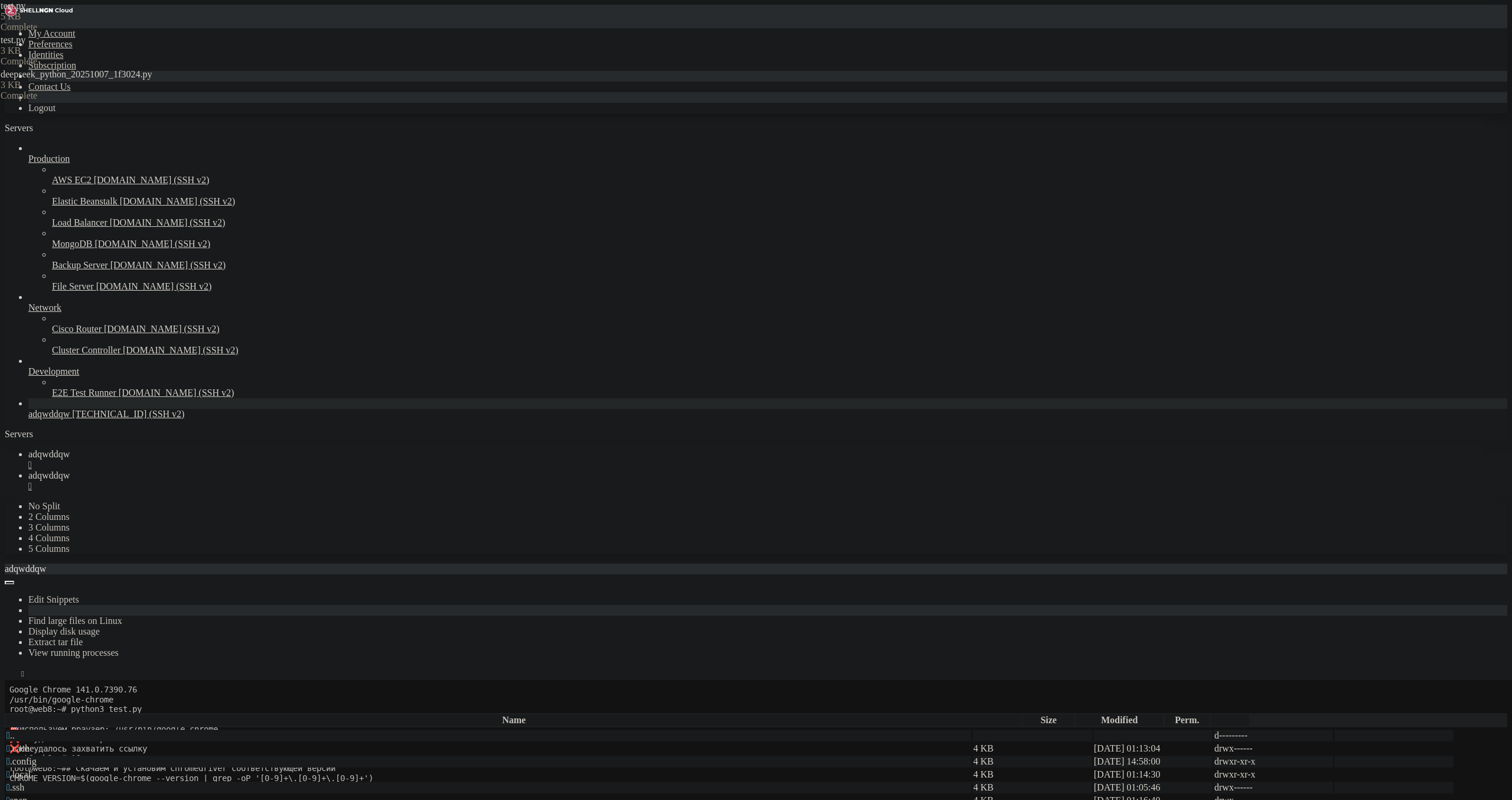
type textarea "print("❌ Не удалось захватить ссылку")"
click at [70, 449] on span "adqwddqw" at bounding box center [49, 454] width 41 height 10
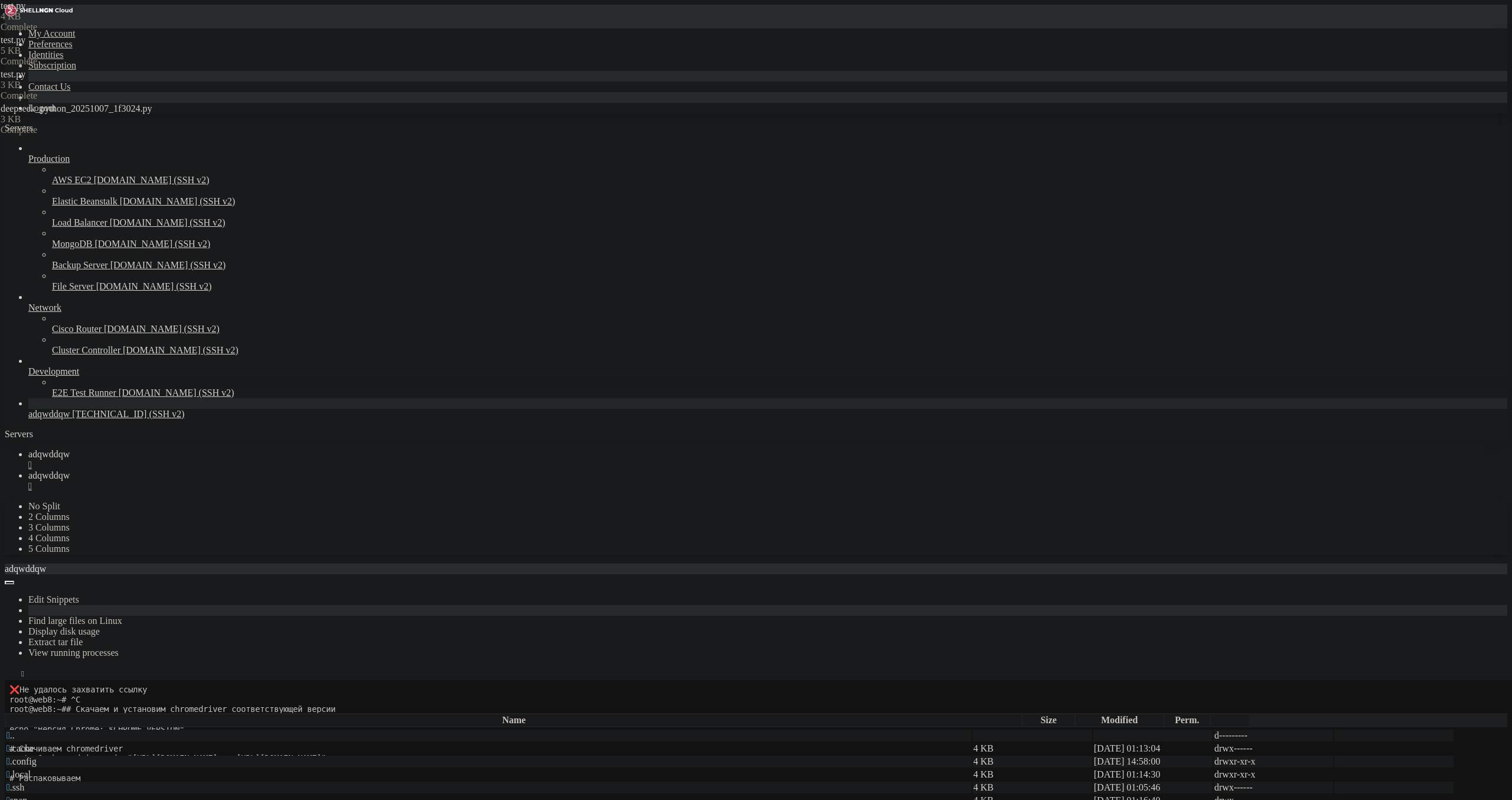
scroll to position [20596, 0]
drag, startPoint x: 131, startPoint y: 1354, endPoint x: 291, endPoint y: 1375, distance: 161.4
drag, startPoint x: 206, startPoint y: 1353, endPoint x: 198, endPoint y: 1360, distance: 10.6
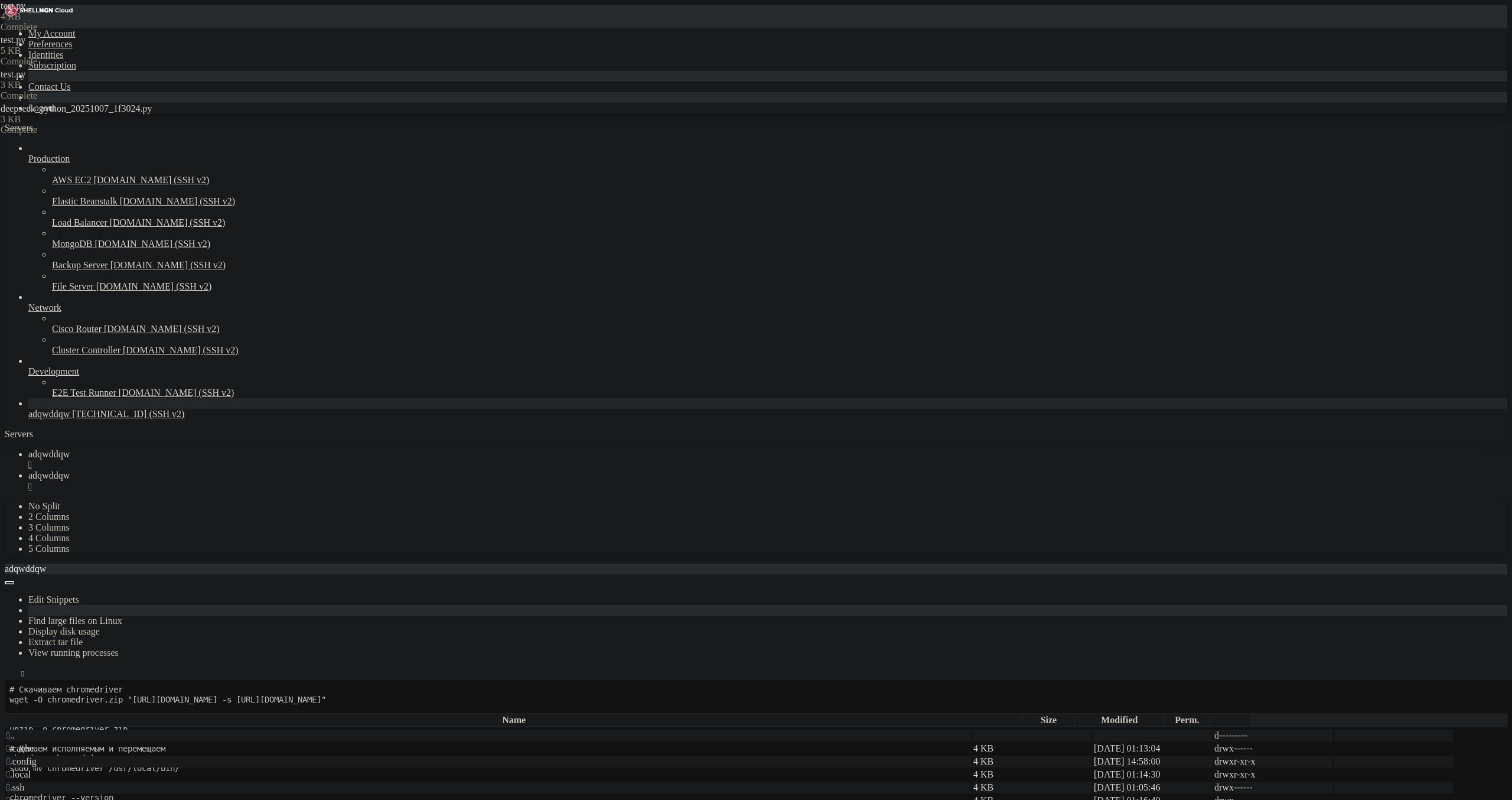
drag, startPoint x: 115, startPoint y: 1348, endPoint x: 287, endPoint y: 1366, distance: 172.9
copy div "[URL][DOMAIN_NAME][PERSON_NAME] OjE3NjA5MTMxNDgsImh3aWQiOiIxYmNmZWExNzE2ZDRjMGQ…"
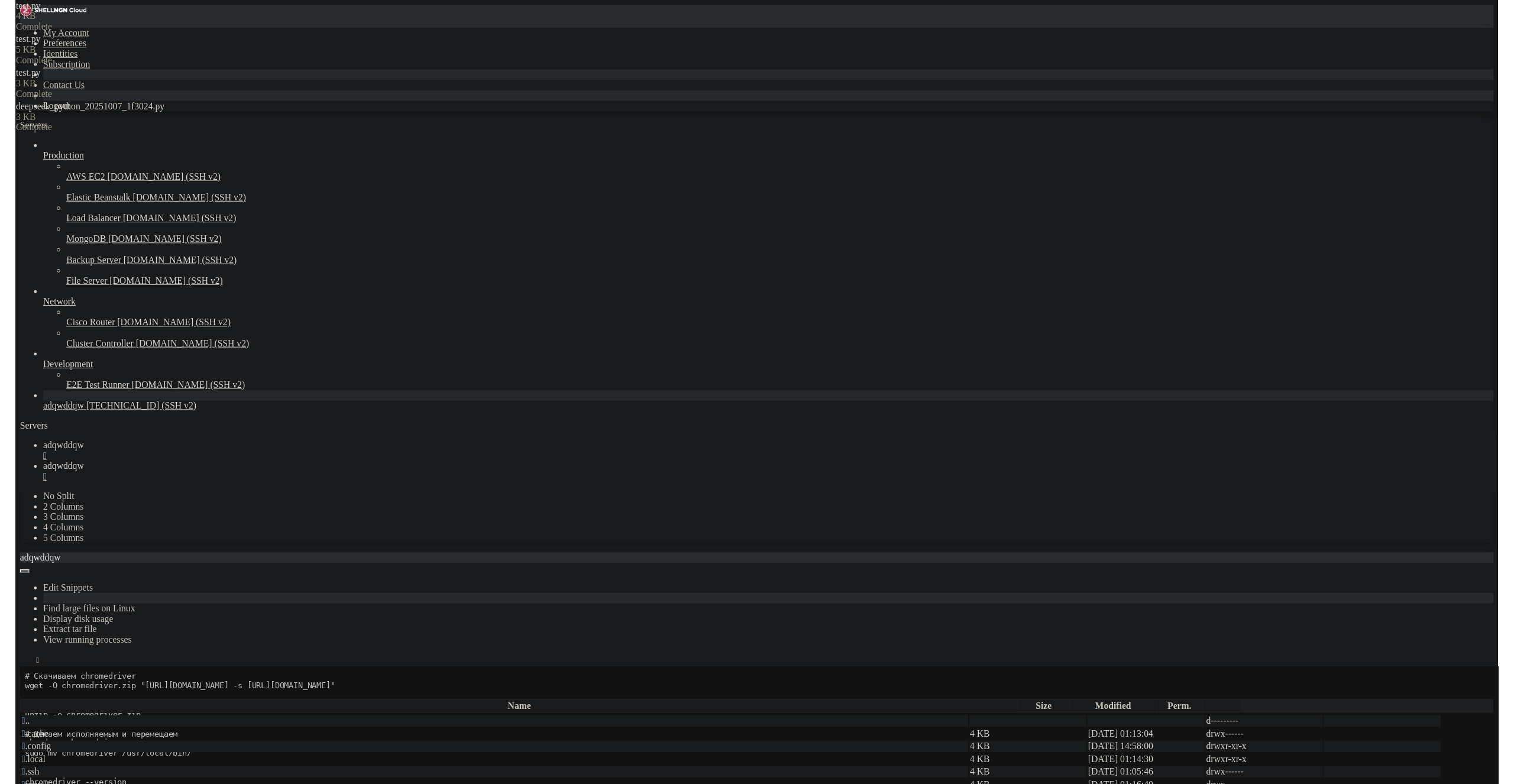
scroll to position [20623, 0]
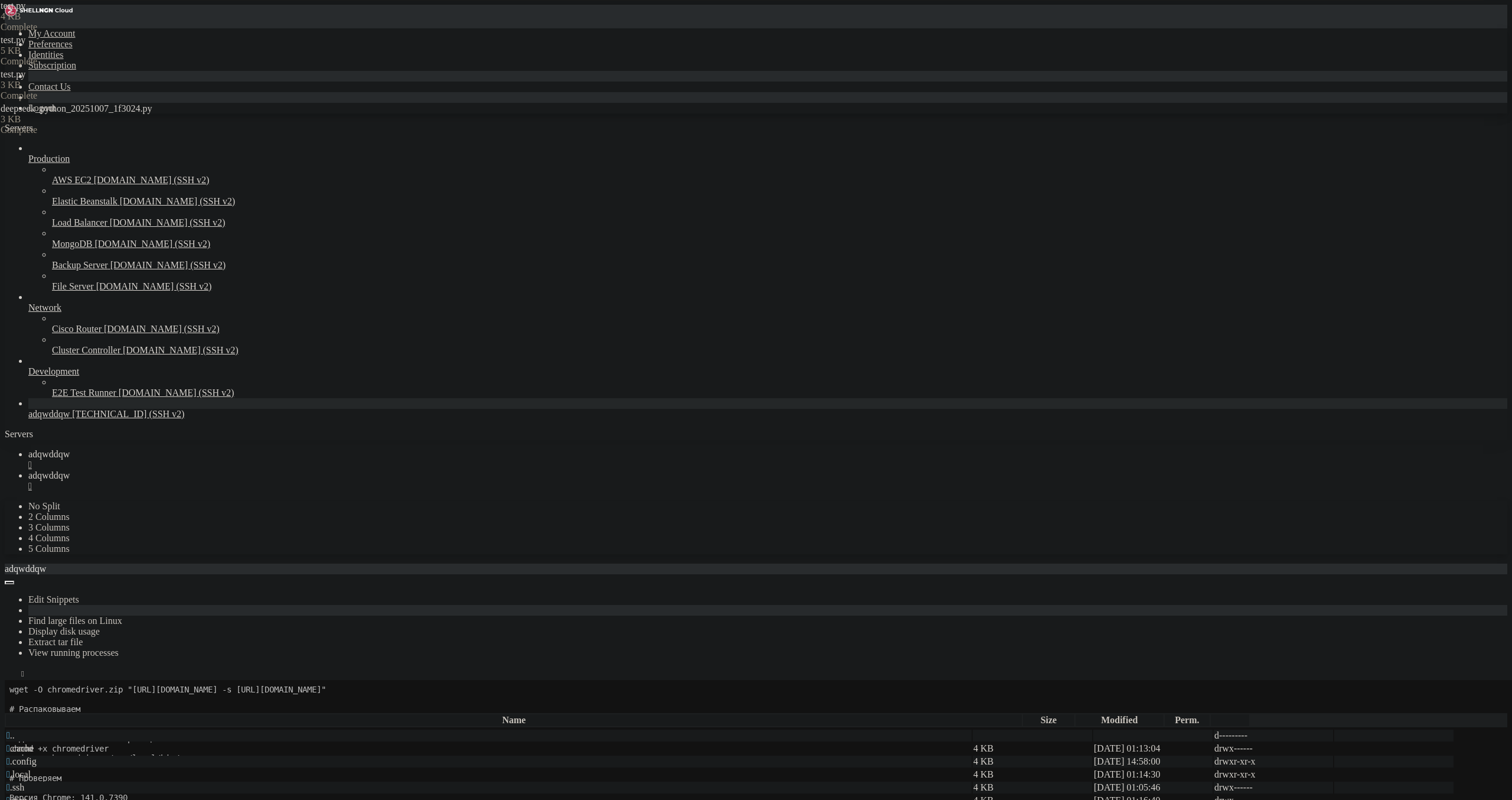
drag, startPoint x: 524, startPoint y: 999, endPoint x: 523, endPoint y: 947, distance: 52.0
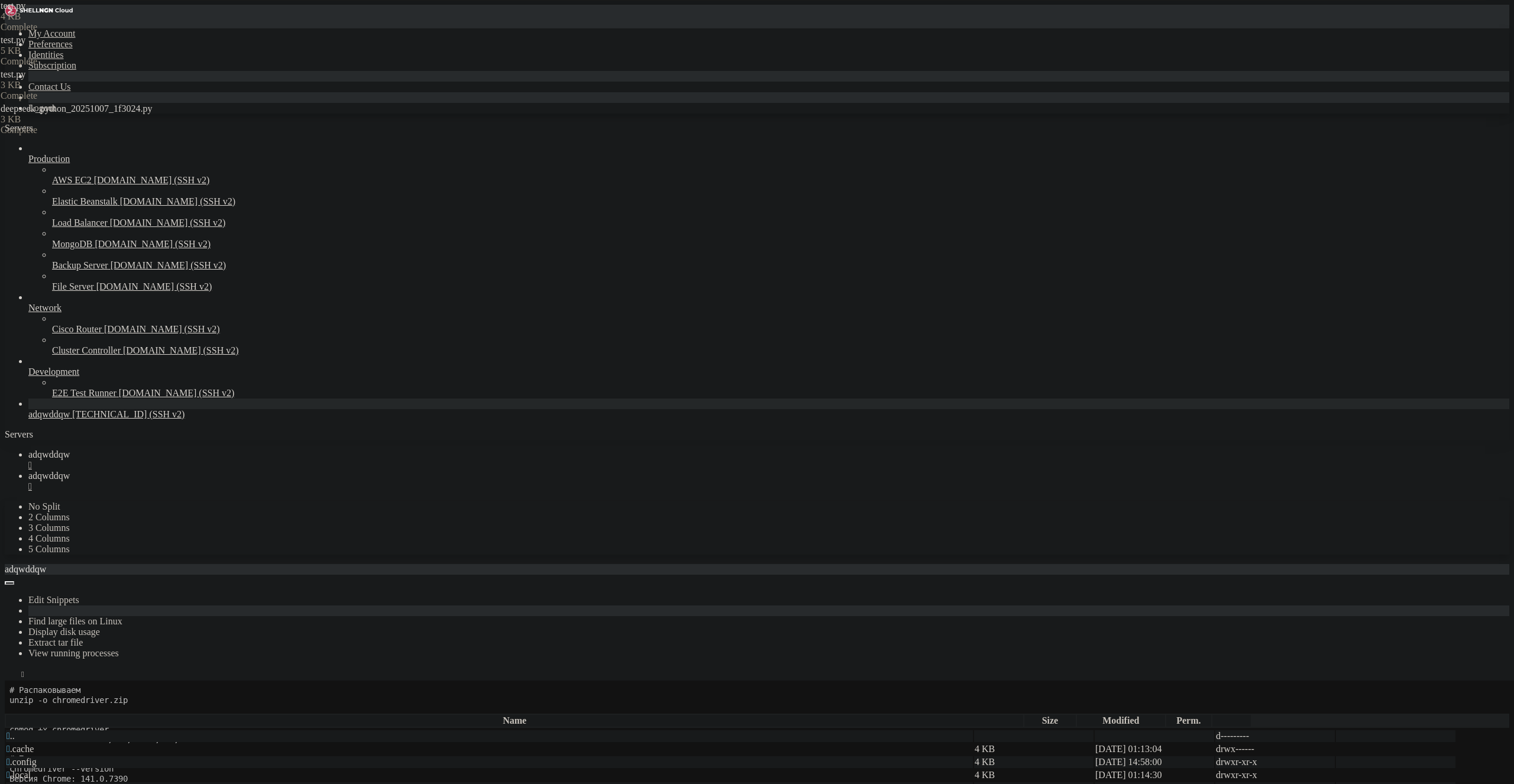
scroll to position [20642, 0]
